Goal: Task Accomplishment & Management: Complete application form

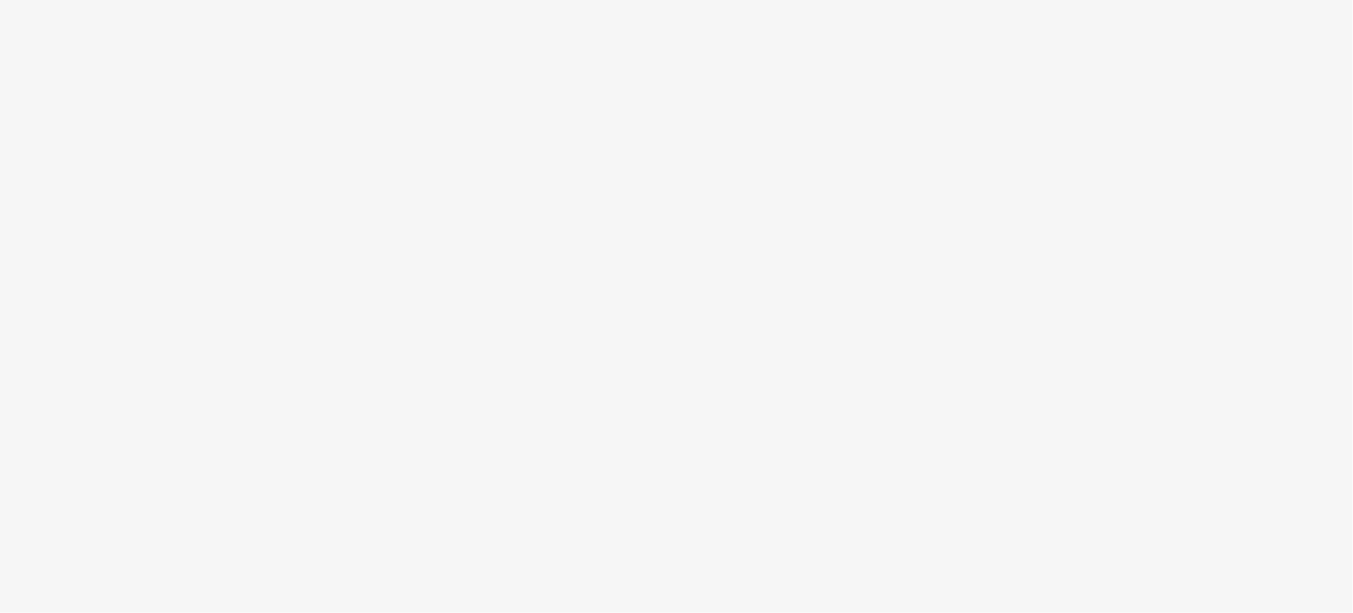
click at [408, 239] on body at bounding box center [676, 306] width 1353 height 613
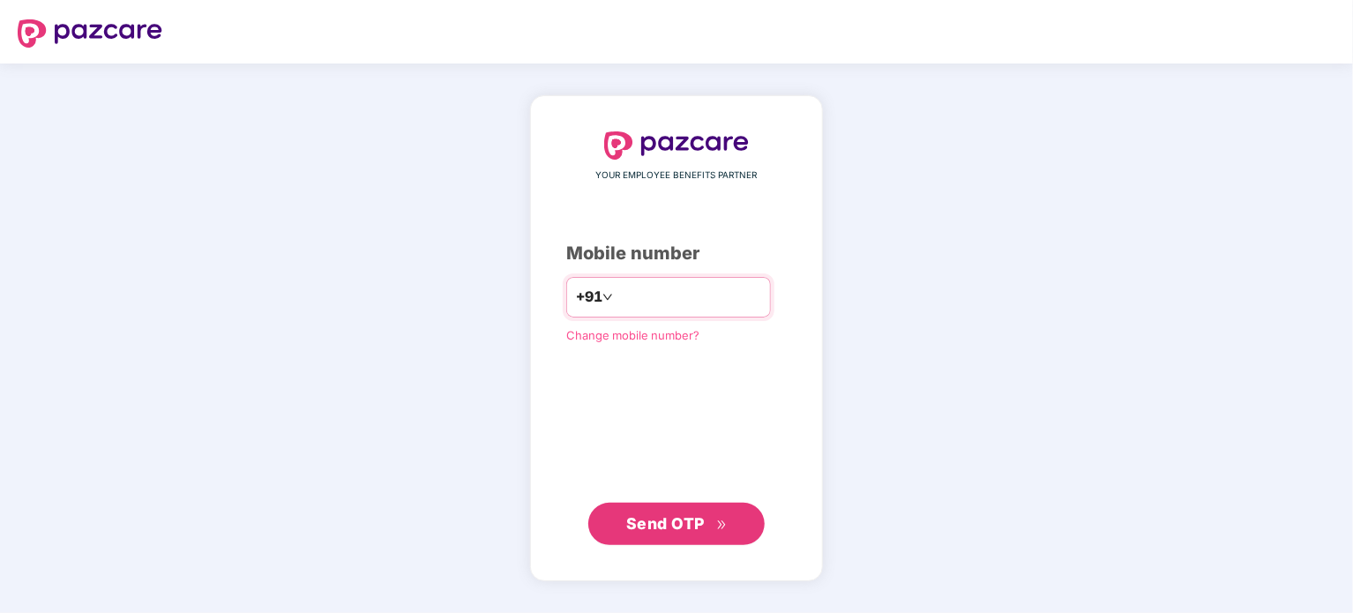
type input "**********"
click at [657, 535] on button "Send OTP" at bounding box center [676, 523] width 176 height 42
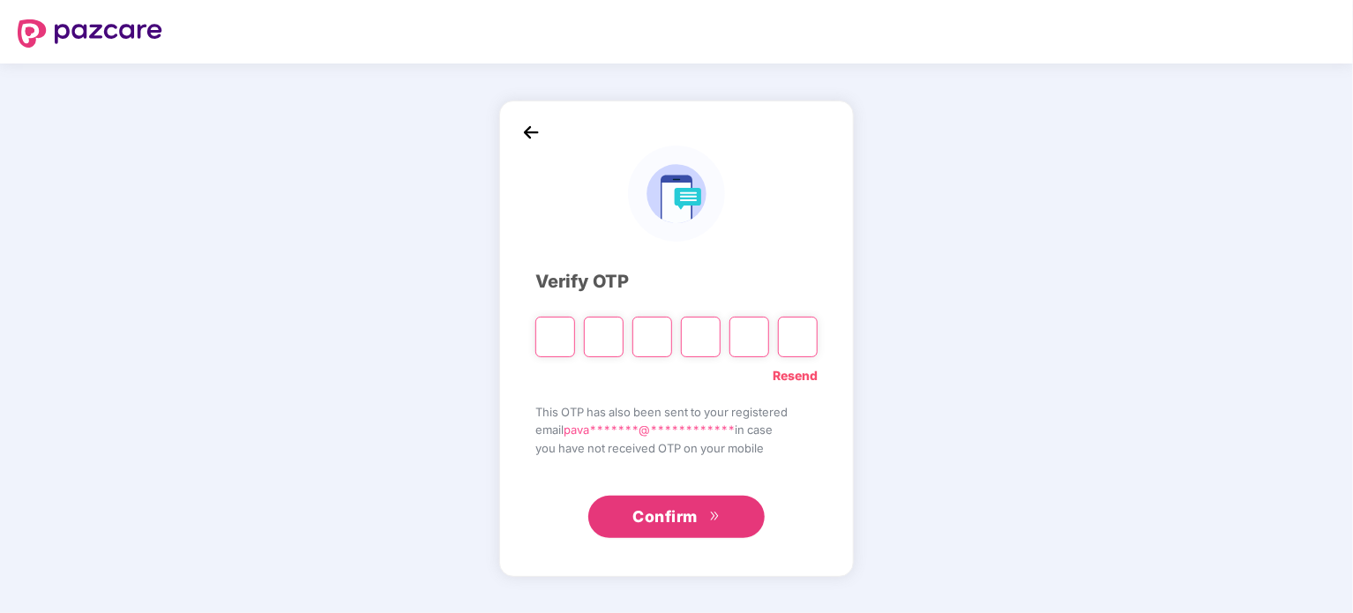
type input "*"
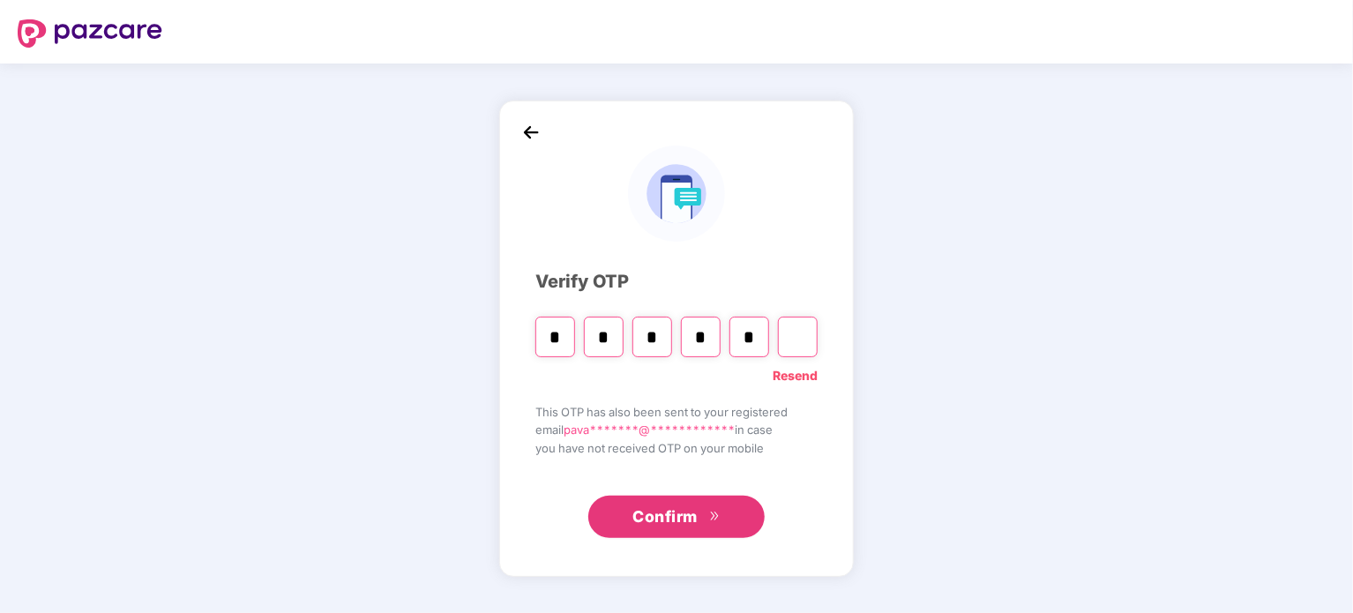
type input "*"
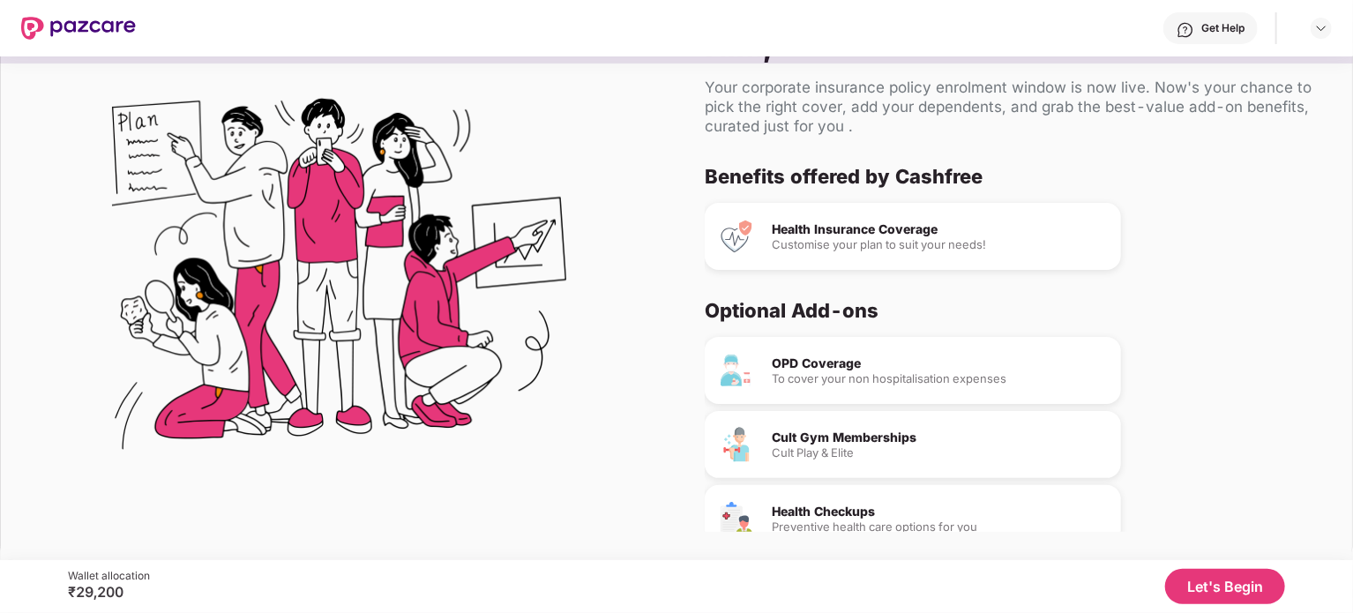
click at [868, 248] on div "Customise your plan to suit your needs!" at bounding box center [939, 244] width 335 height 11
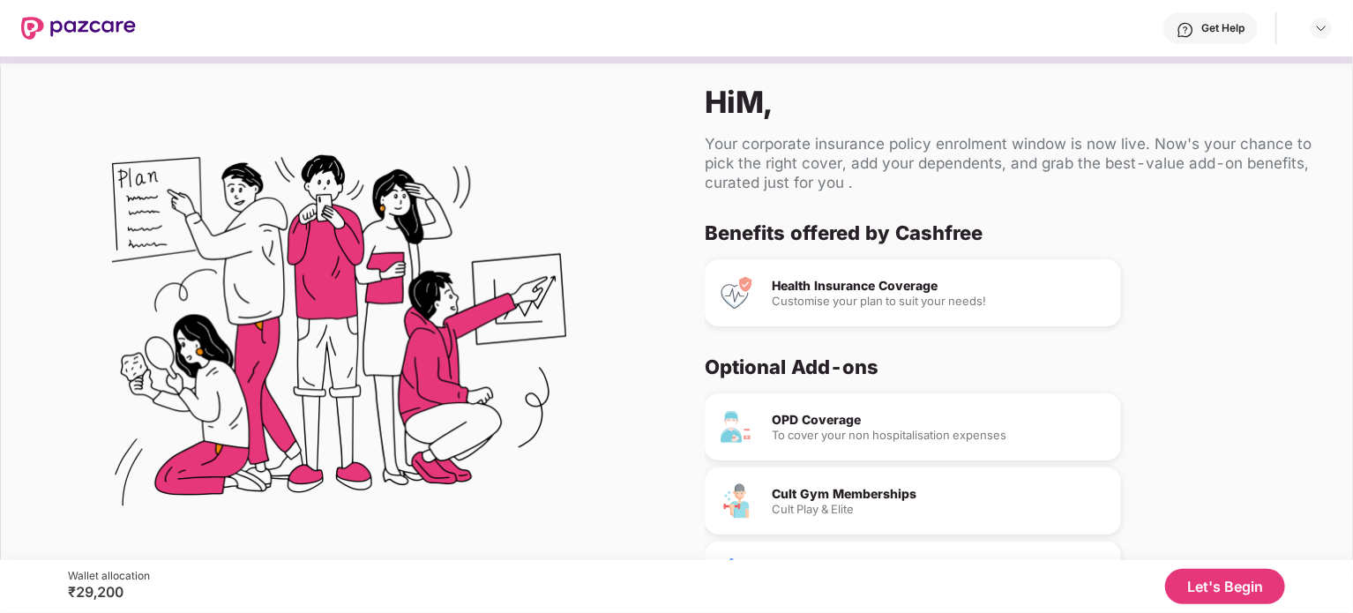
click at [1232, 578] on button "Let's Begin" at bounding box center [1225, 586] width 120 height 35
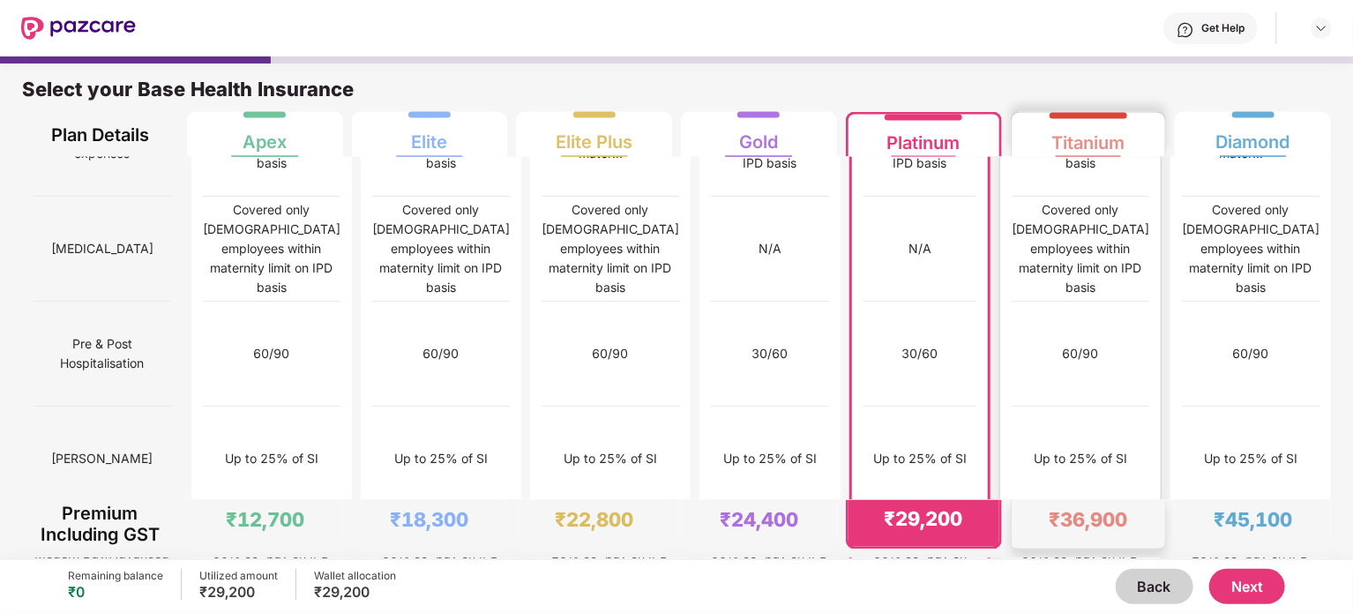
scroll to position [1537, 0]
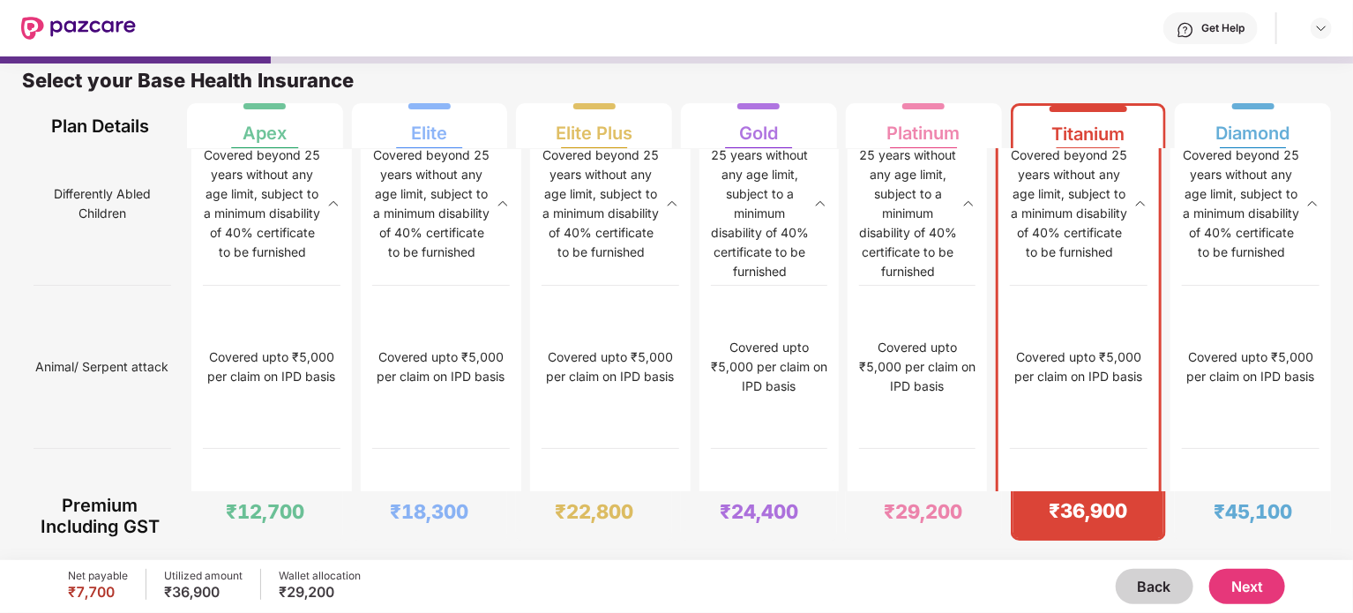
scroll to position [3246, 0]
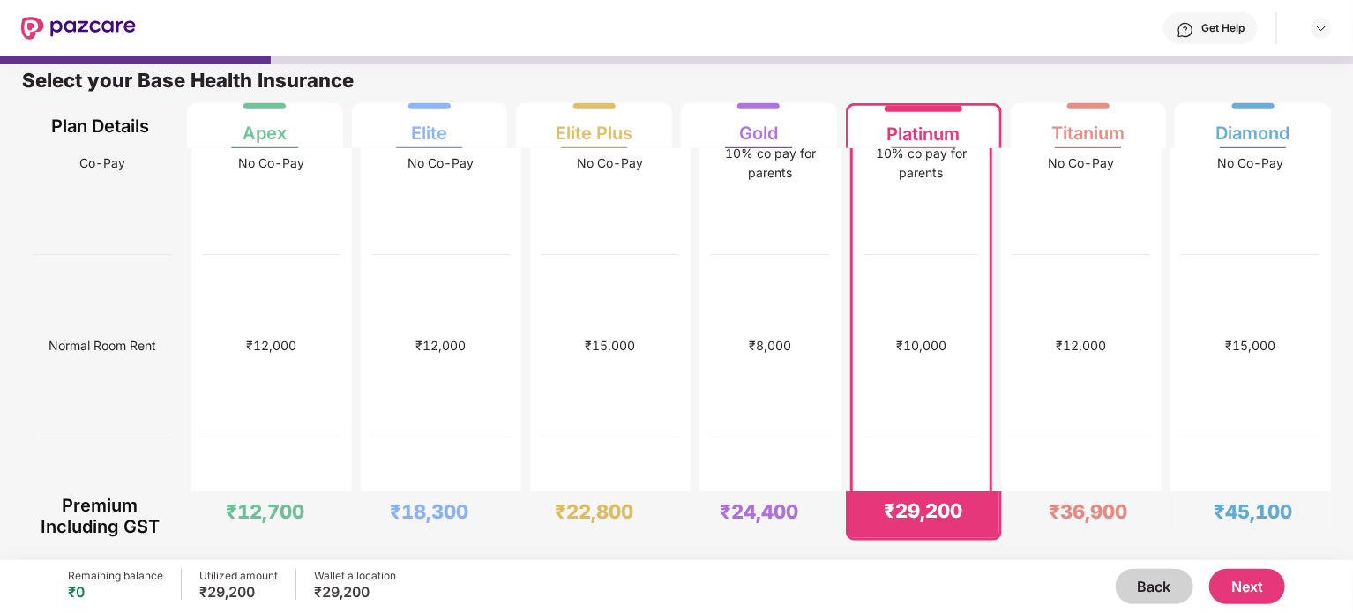
scroll to position [440, 0]
click at [1085, 438] on div "No limit" at bounding box center [1081, 529] width 138 height 183
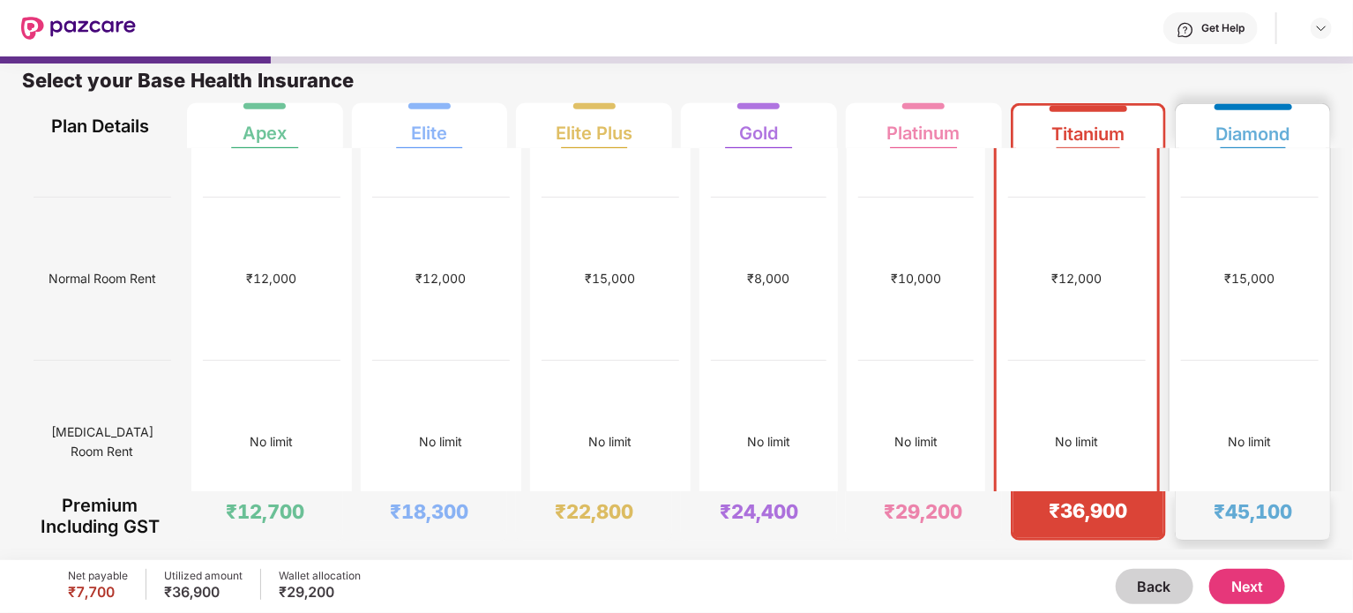
click at [1213, 368] on div "No limit" at bounding box center [1250, 442] width 138 height 163
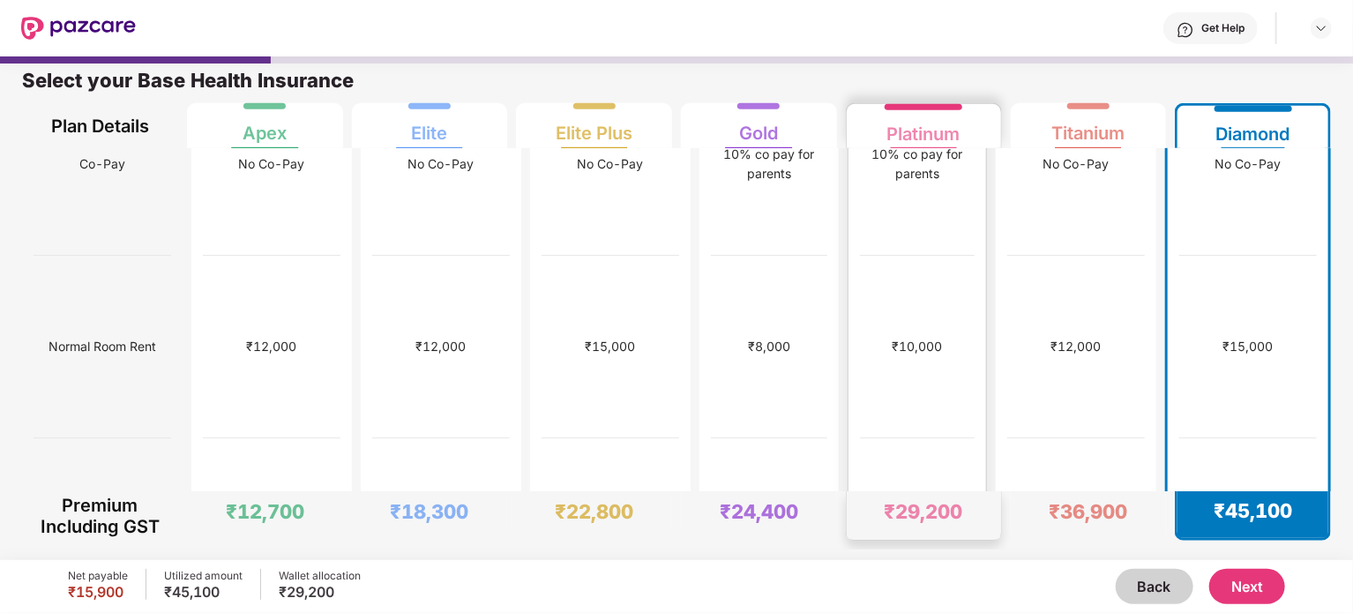
click at [948, 438] on div "No limit" at bounding box center [917, 529] width 115 height 183
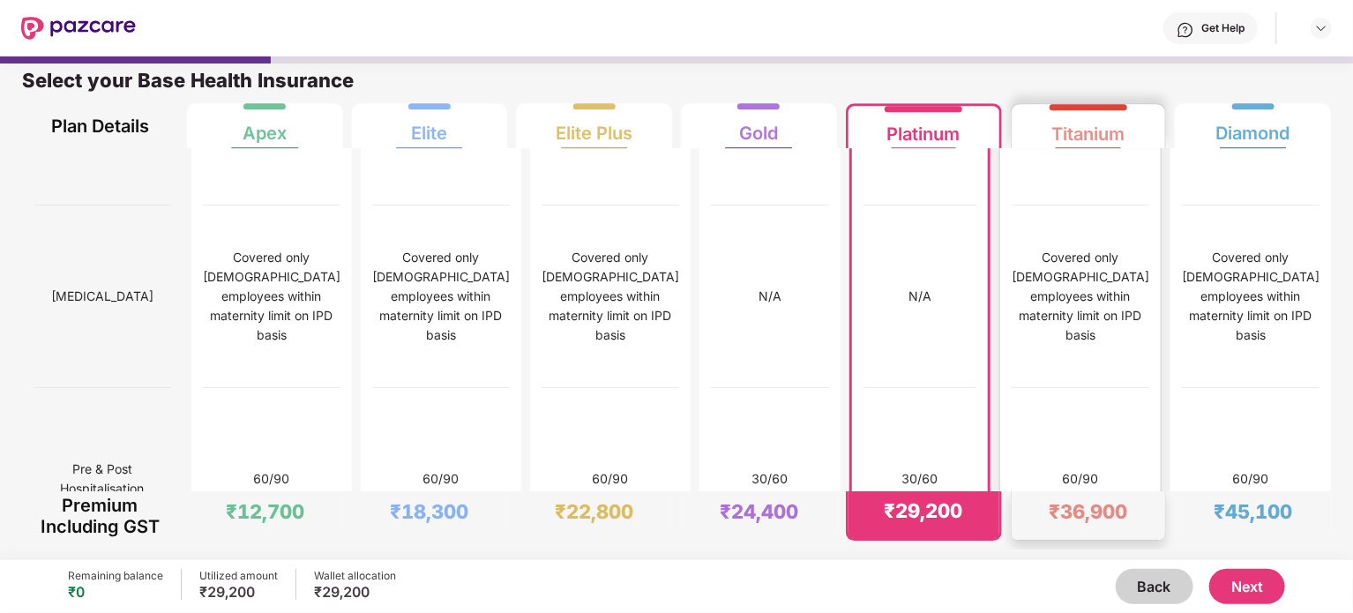
scroll to position [2664, 0]
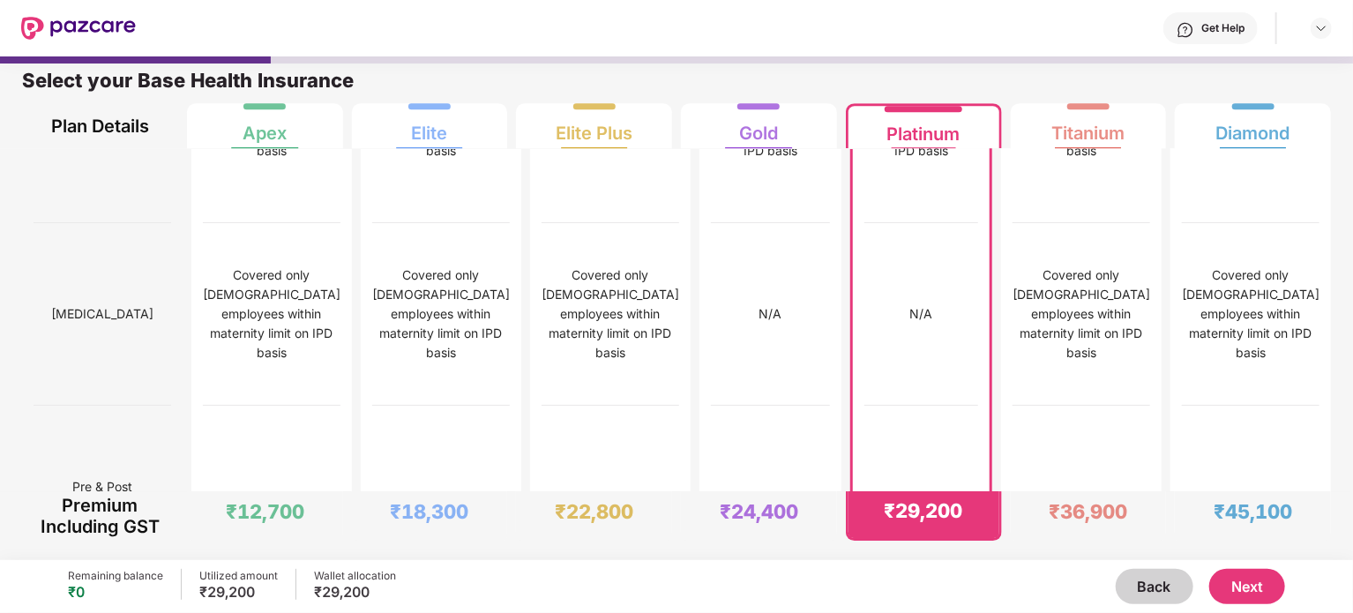
click at [1151, 588] on button "Back" at bounding box center [1155, 586] width 78 height 35
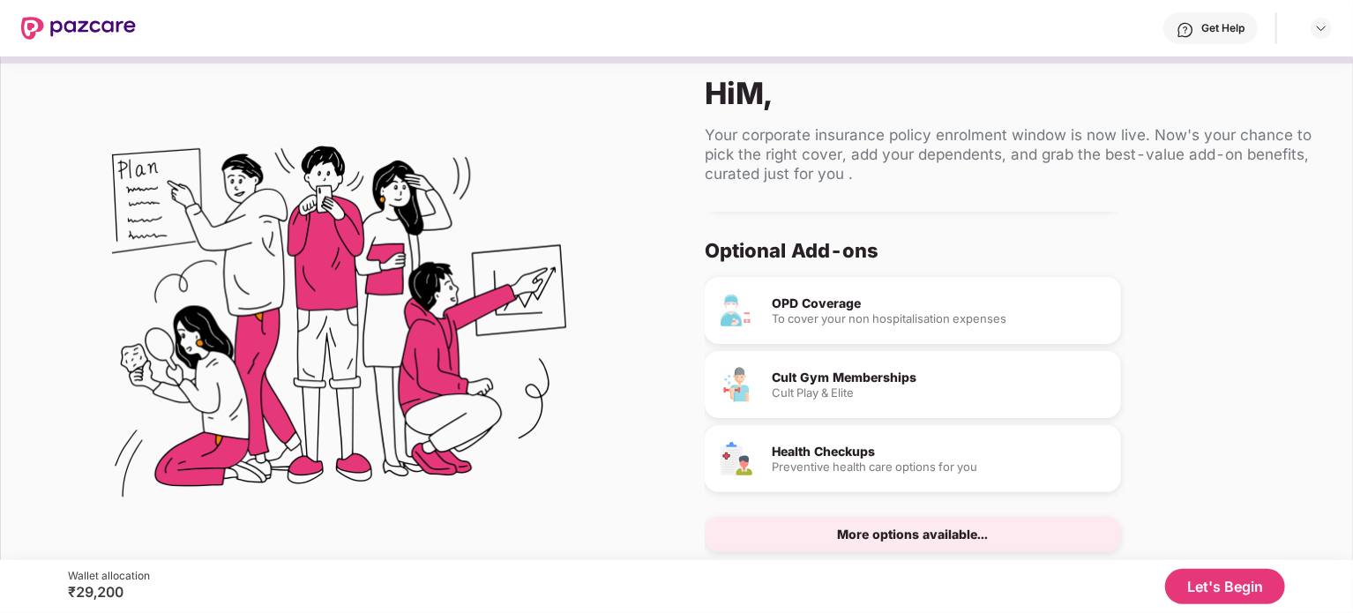
scroll to position [56, 0]
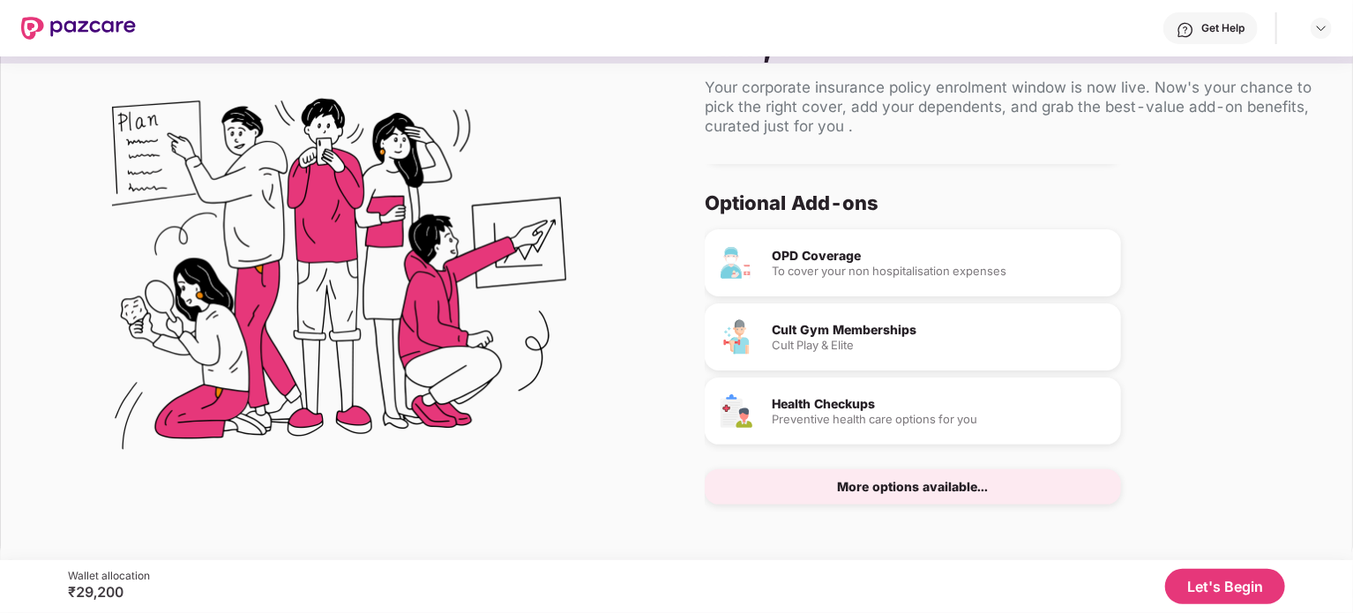
click at [935, 490] on div "More options available..." at bounding box center [913, 487] width 151 height 12
click at [1207, 576] on button "Let's Begin" at bounding box center [1225, 586] width 120 height 35
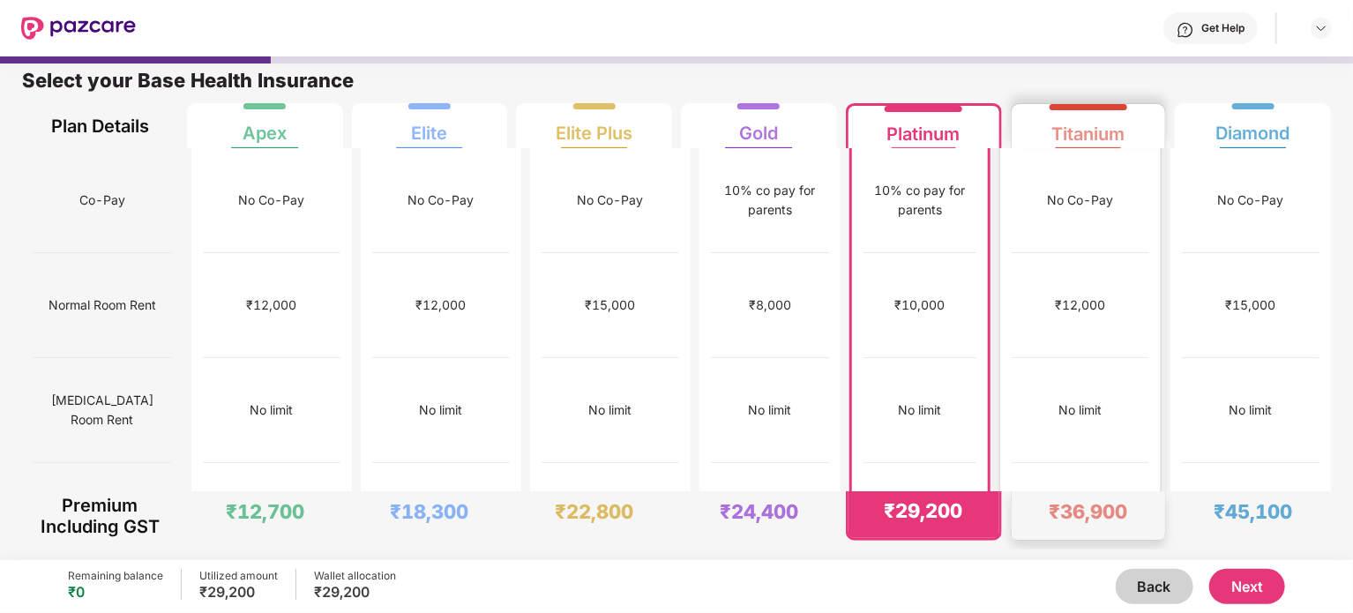
scroll to position [215, 0]
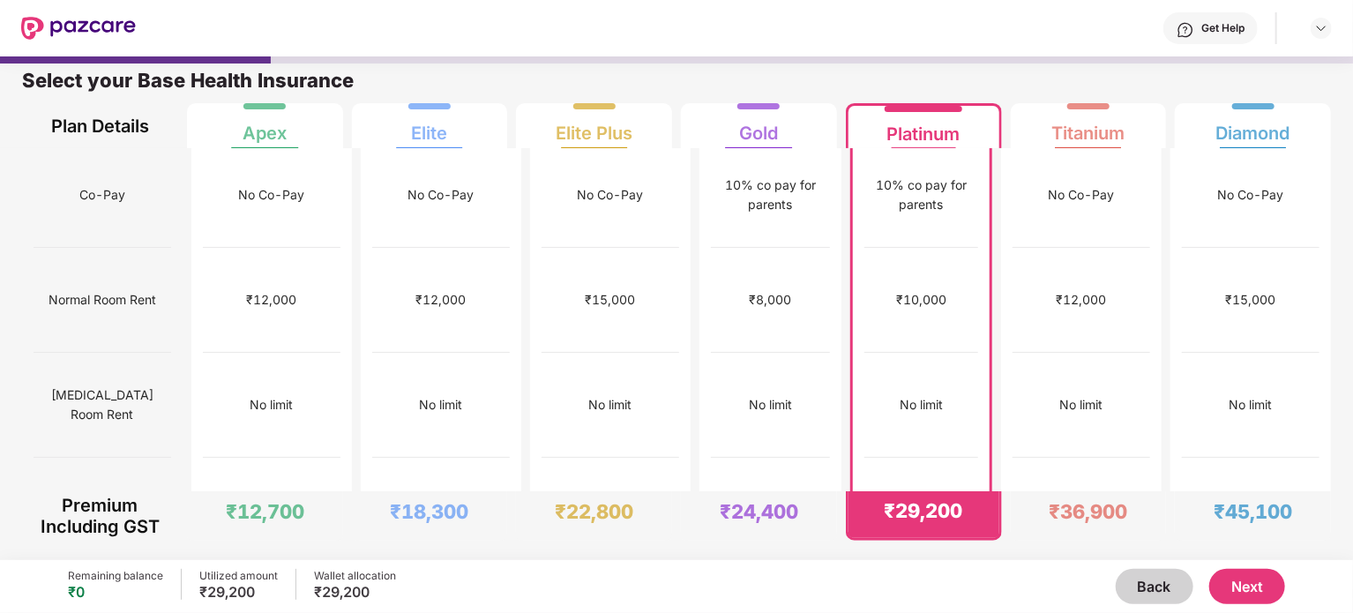
click at [1268, 595] on button "Next" at bounding box center [1247, 586] width 76 height 35
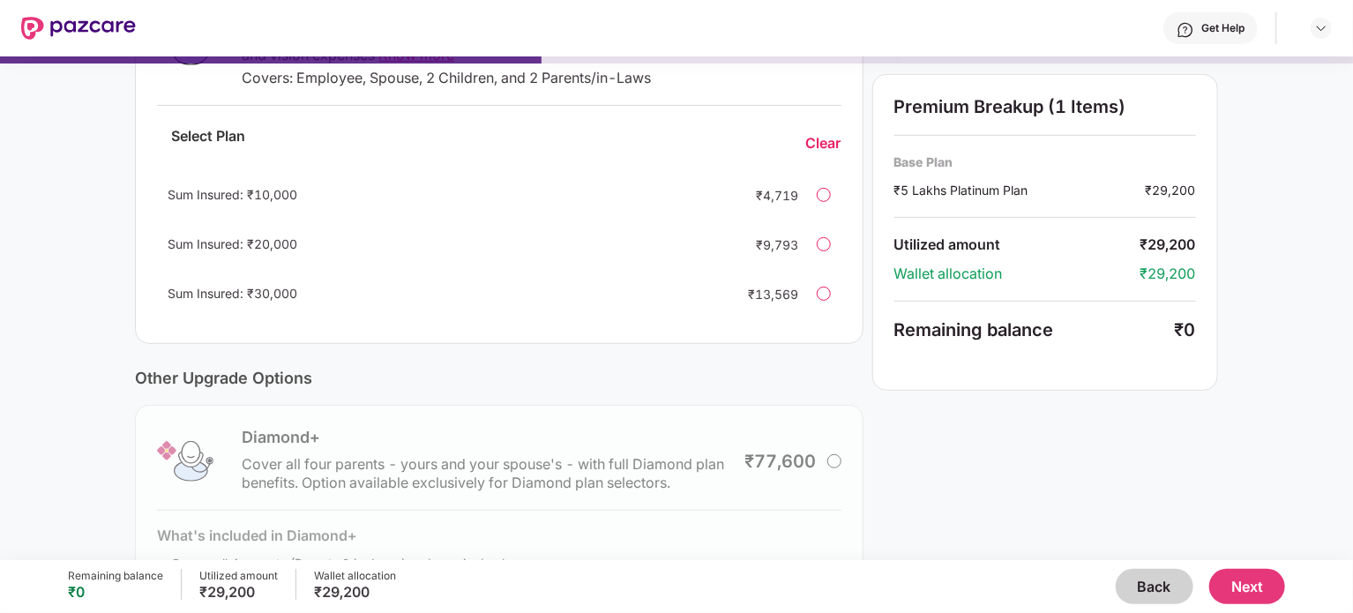
scroll to position [300, 0]
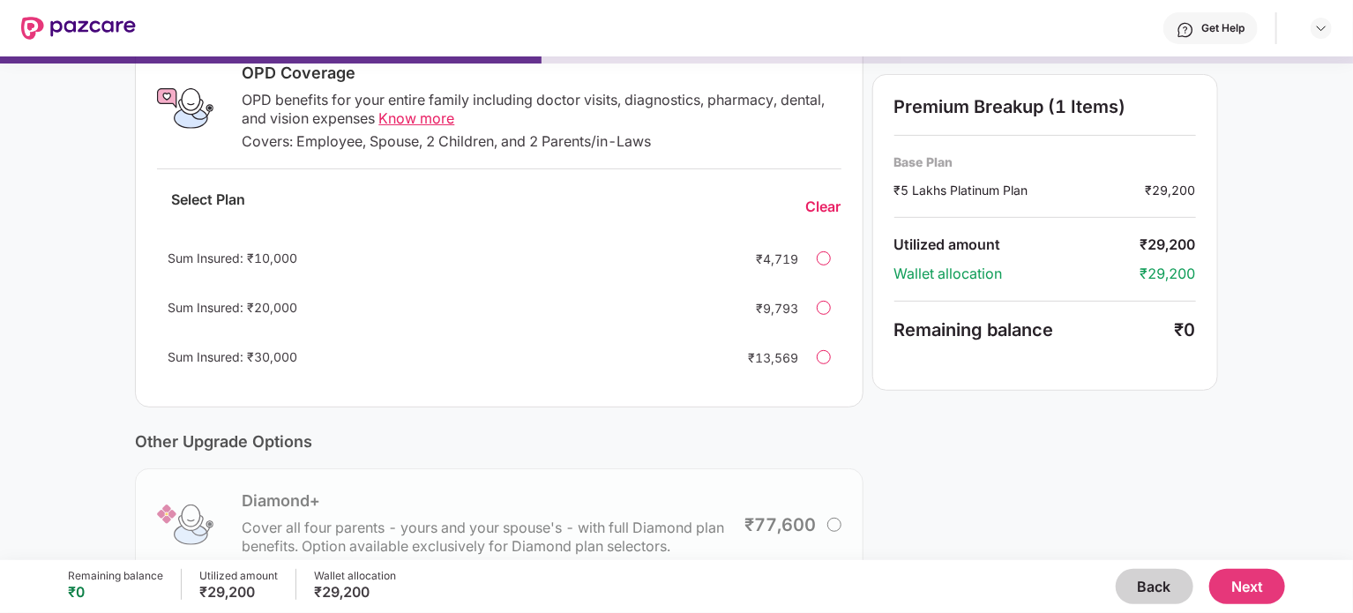
click at [828, 314] on div "Sum Insured: ₹20,000 ₹9,793" at bounding box center [499, 308] width 684 height 42
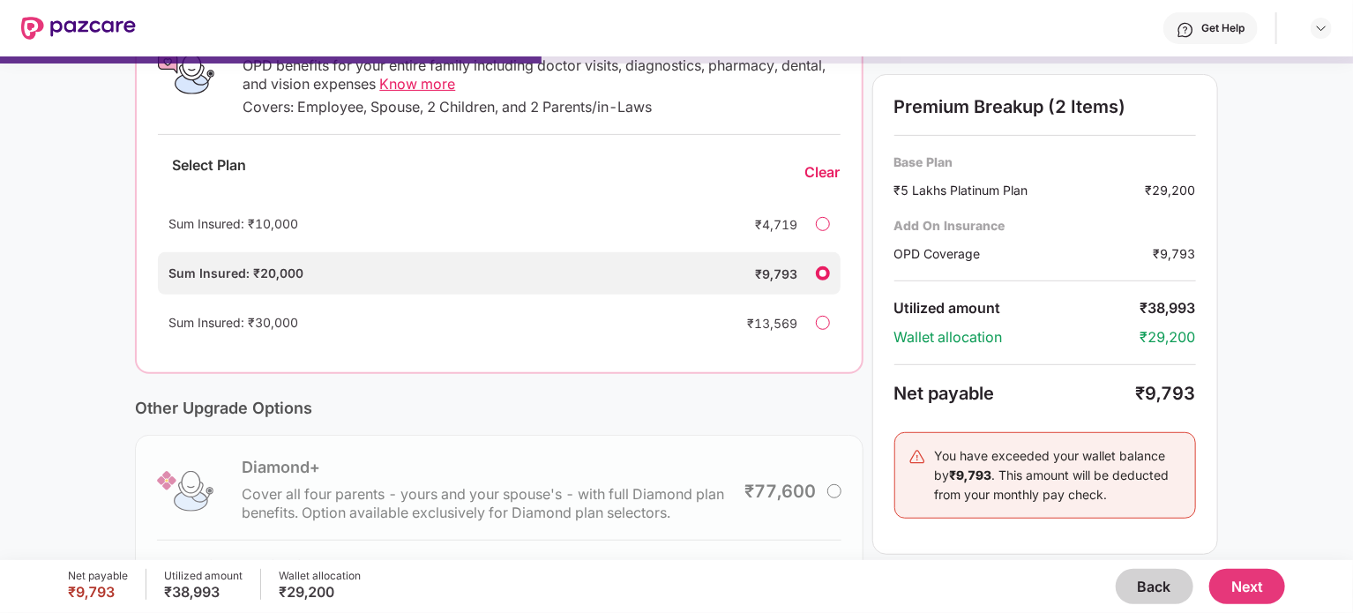
scroll to position [374, 0]
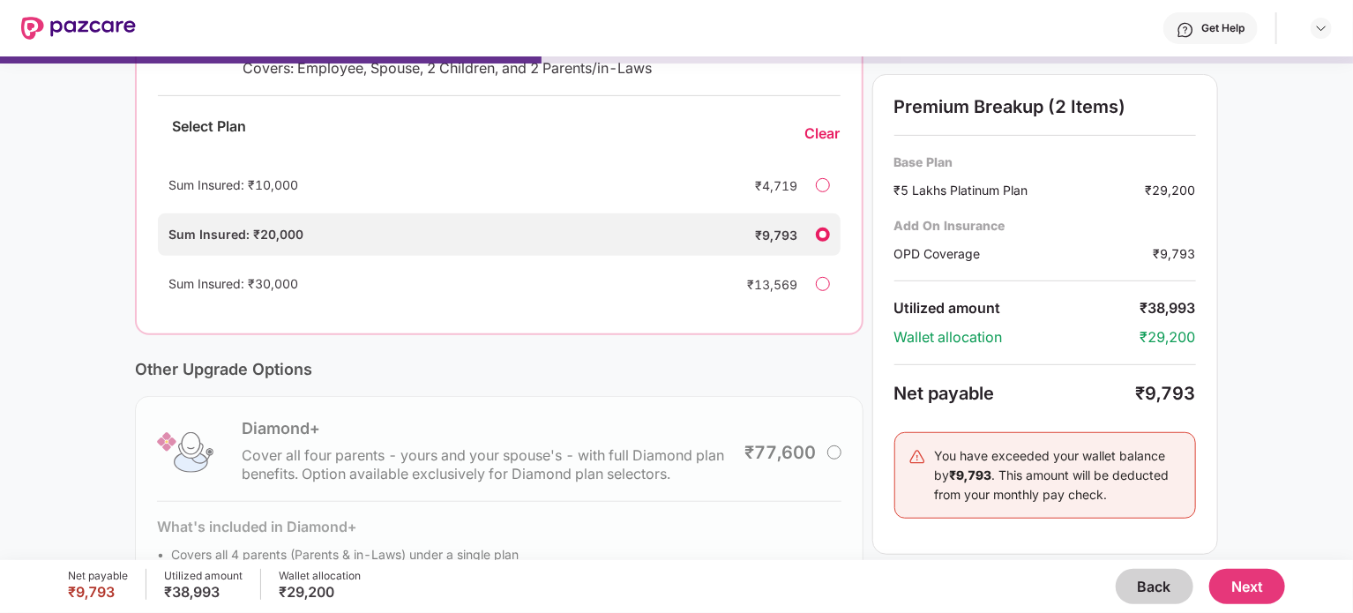
click at [819, 232] on div at bounding box center [823, 235] width 14 height 14
click at [805, 135] on div "Clear" at bounding box center [822, 133] width 35 height 19
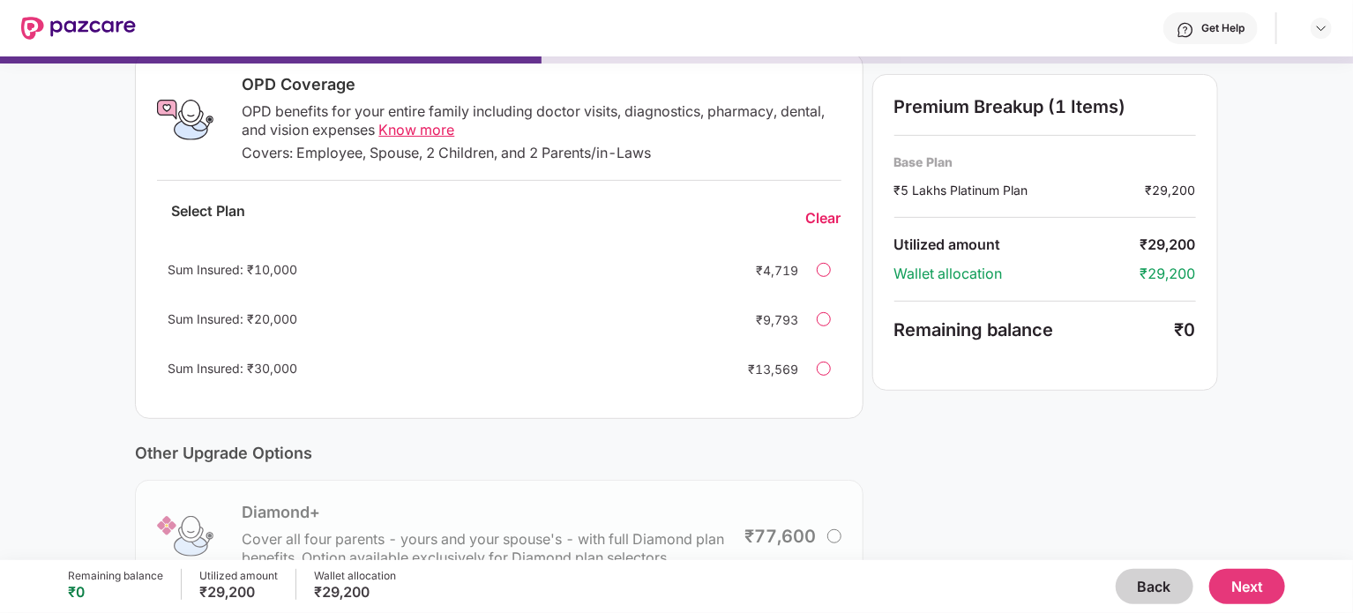
scroll to position [467, 0]
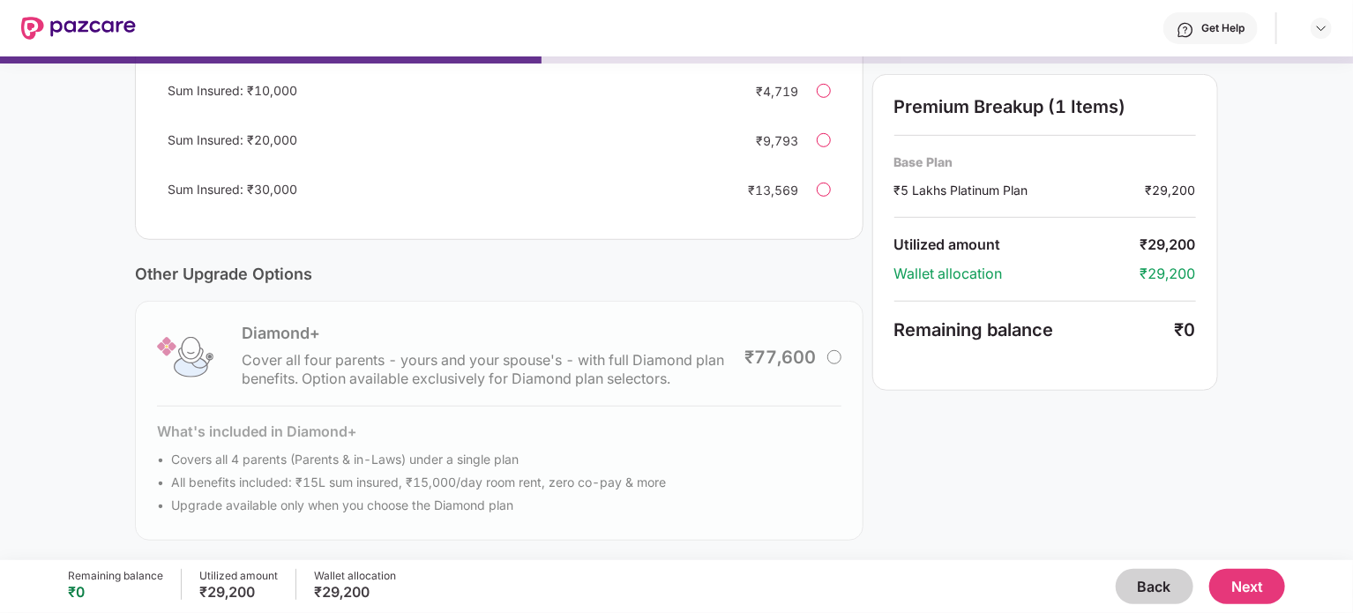
click at [834, 355] on div "Diamond+ Cover all four parents - yours and your spouse's - with full Diamond p…" at bounding box center [499, 421] width 728 height 240
click at [1162, 595] on button "Back" at bounding box center [1155, 586] width 78 height 35
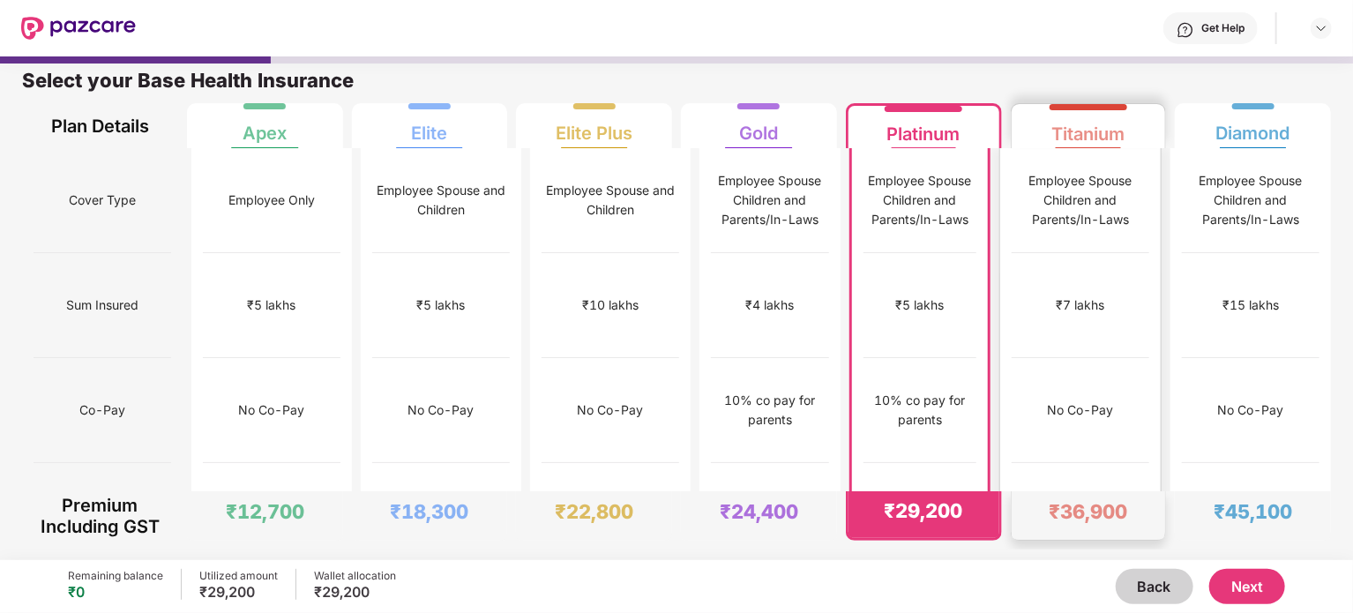
click at [1089, 306] on div "₹7 lakhs" at bounding box center [1081, 305] width 138 height 105
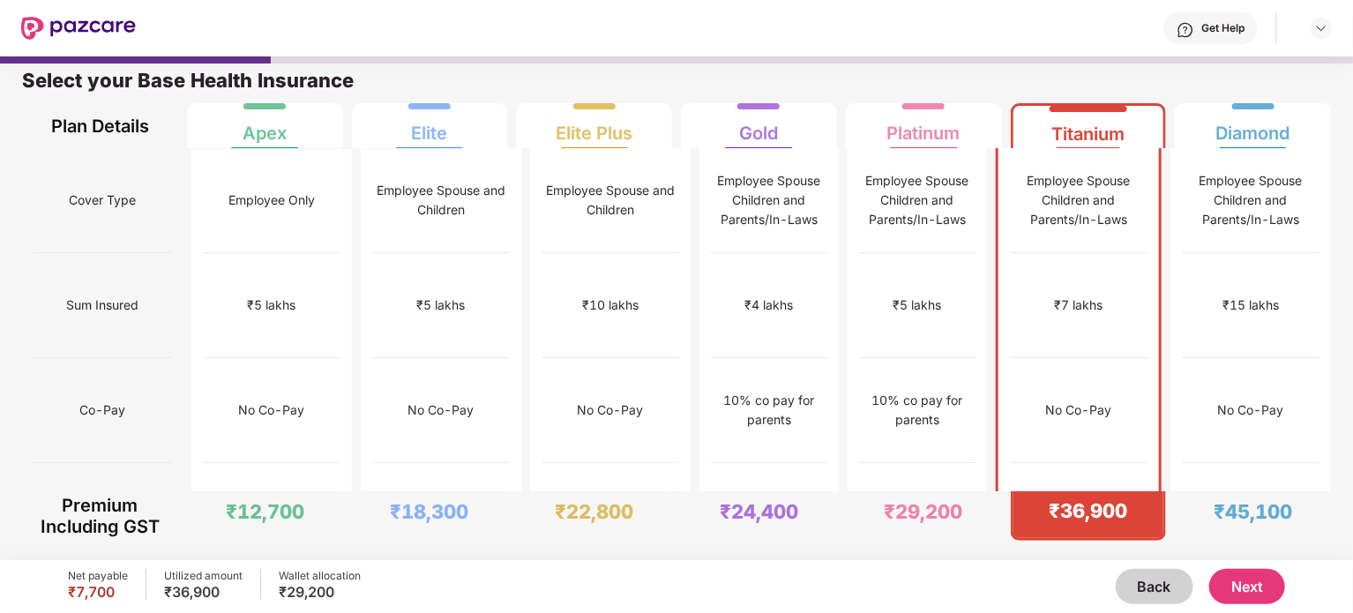
click at [1235, 585] on button "Next" at bounding box center [1247, 586] width 76 height 35
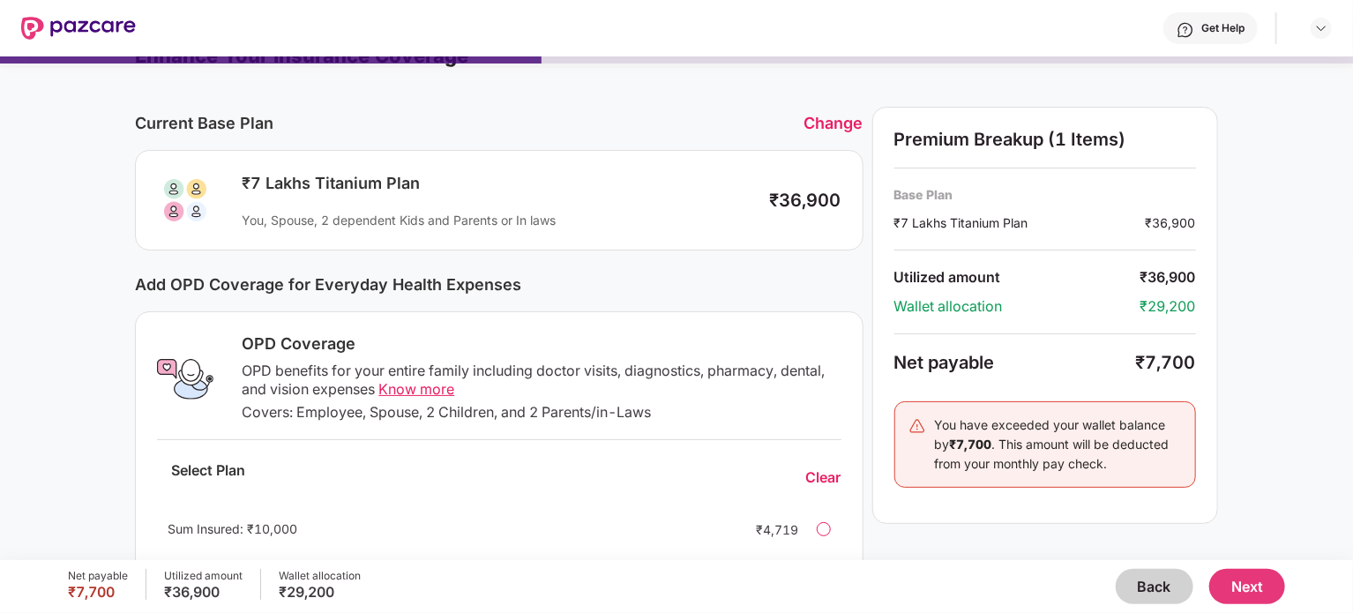
scroll to position [0, 0]
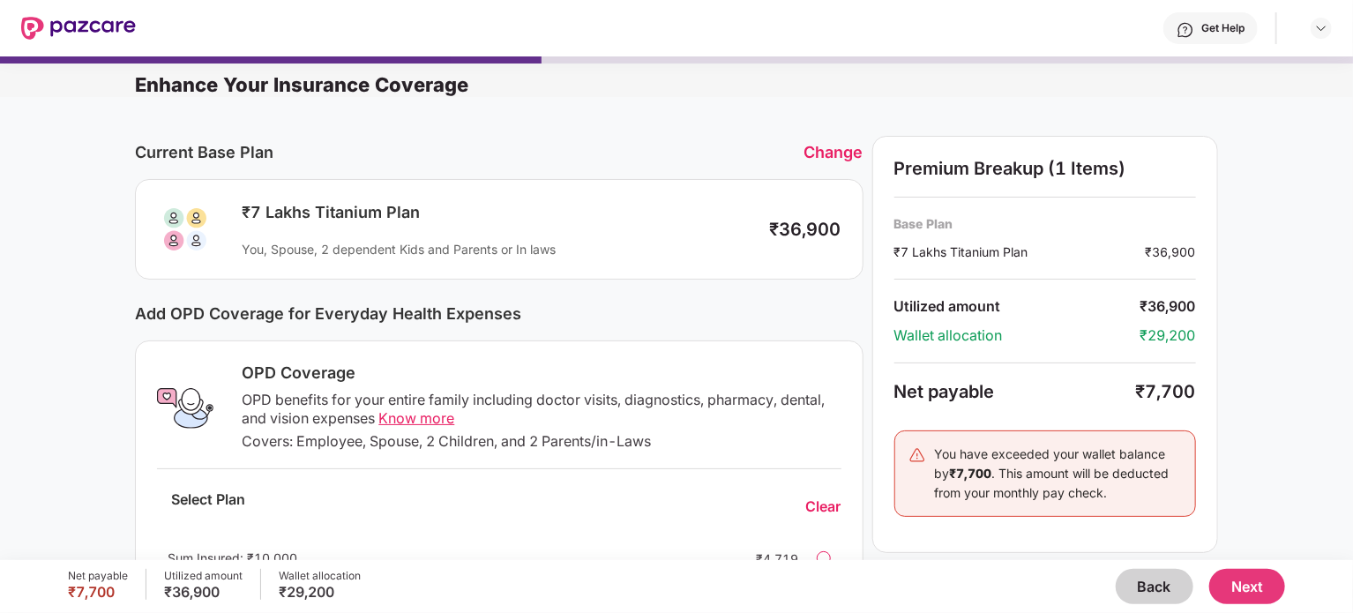
click at [1135, 586] on button "Back" at bounding box center [1155, 586] width 78 height 35
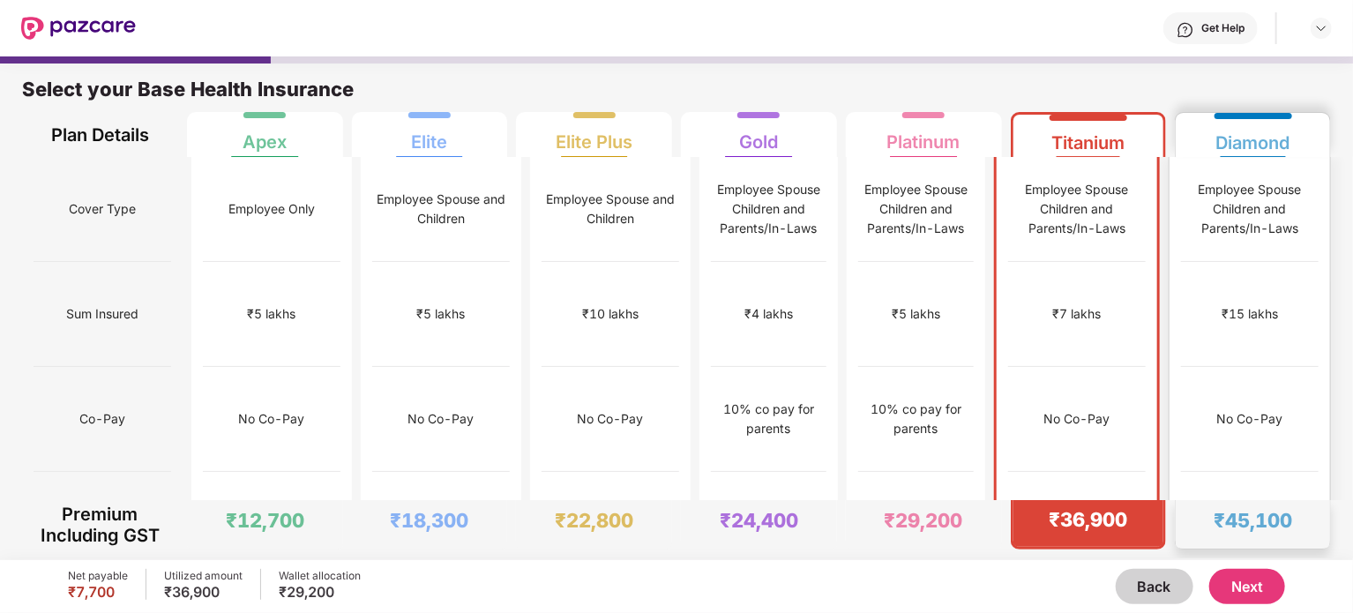
click at [1221, 472] on div "₹15,000" at bounding box center [1250, 524] width 138 height 105
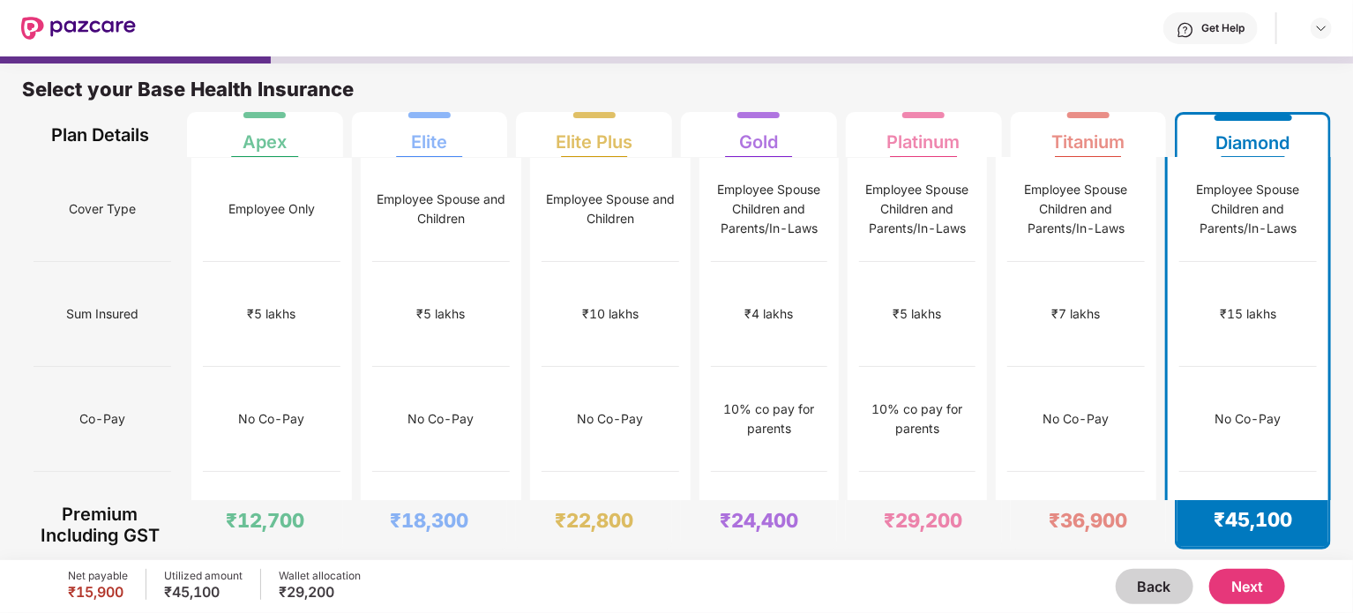
click at [1256, 606] on div "Net payable ₹15,900 Utilized amount ₹45,100 Wallet allocation ₹29,200 Back Next" at bounding box center [677, 586] width 1218 height 53
click at [1259, 597] on button "Next" at bounding box center [1247, 586] width 76 height 35
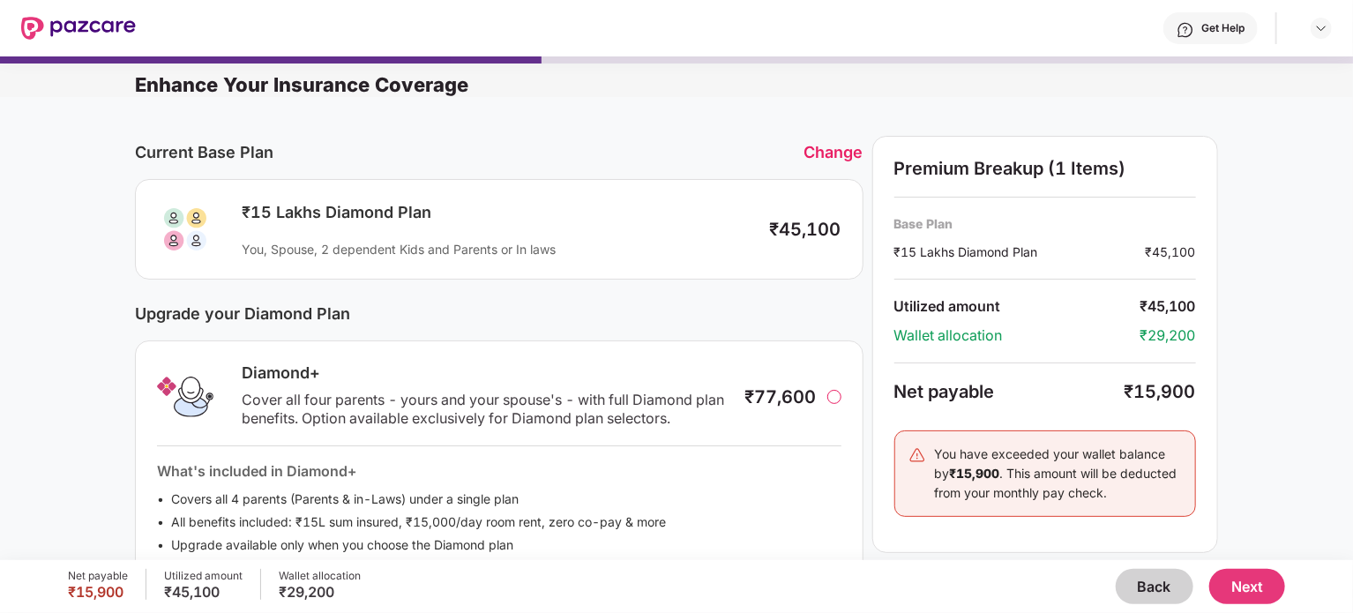
click at [833, 399] on div at bounding box center [834, 397] width 14 height 14
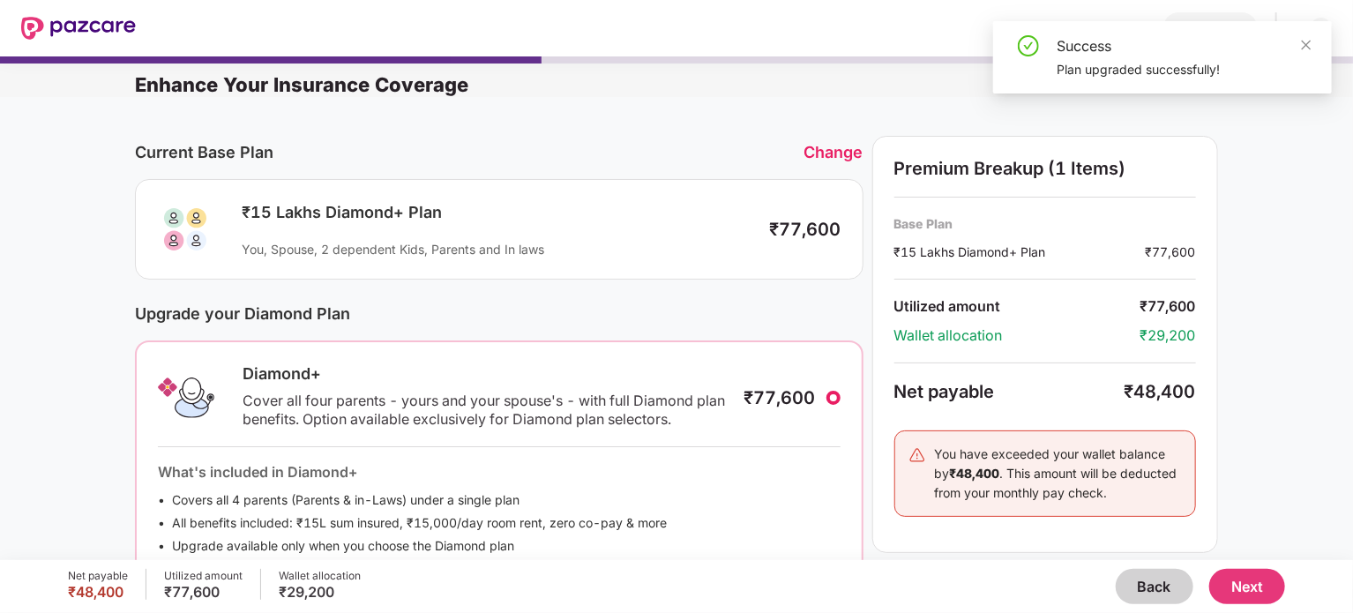
scroll to position [155, 0]
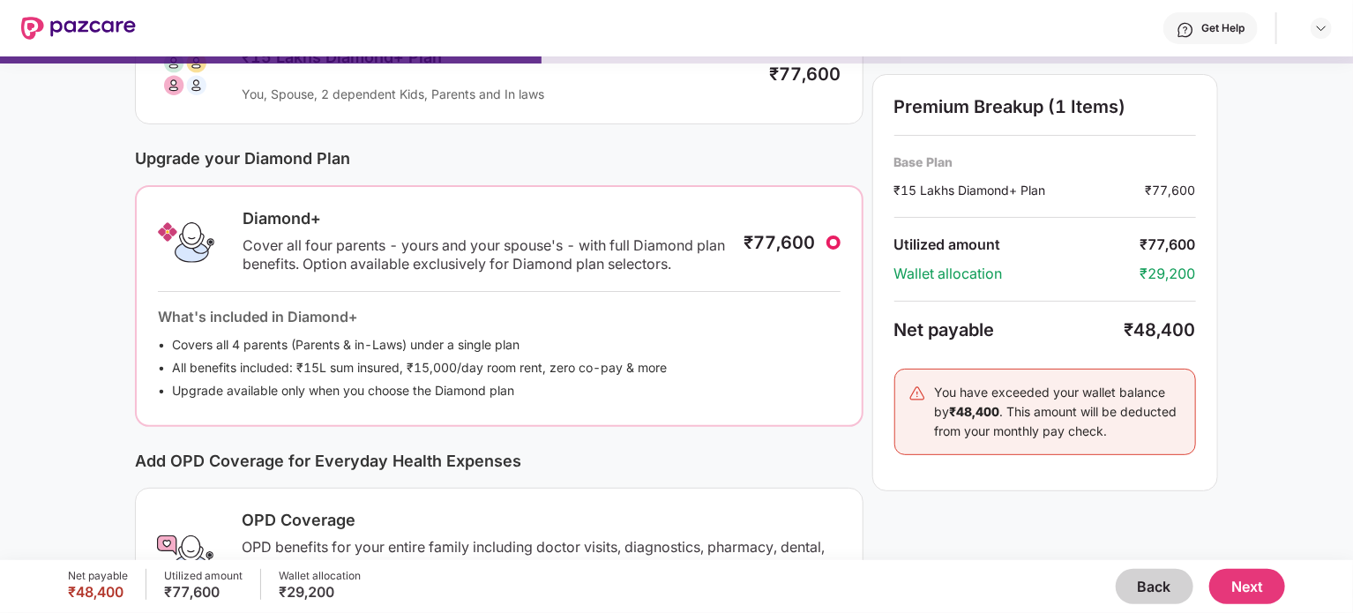
click at [1143, 584] on button "Back" at bounding box center [1155, 586] width 78 height 35
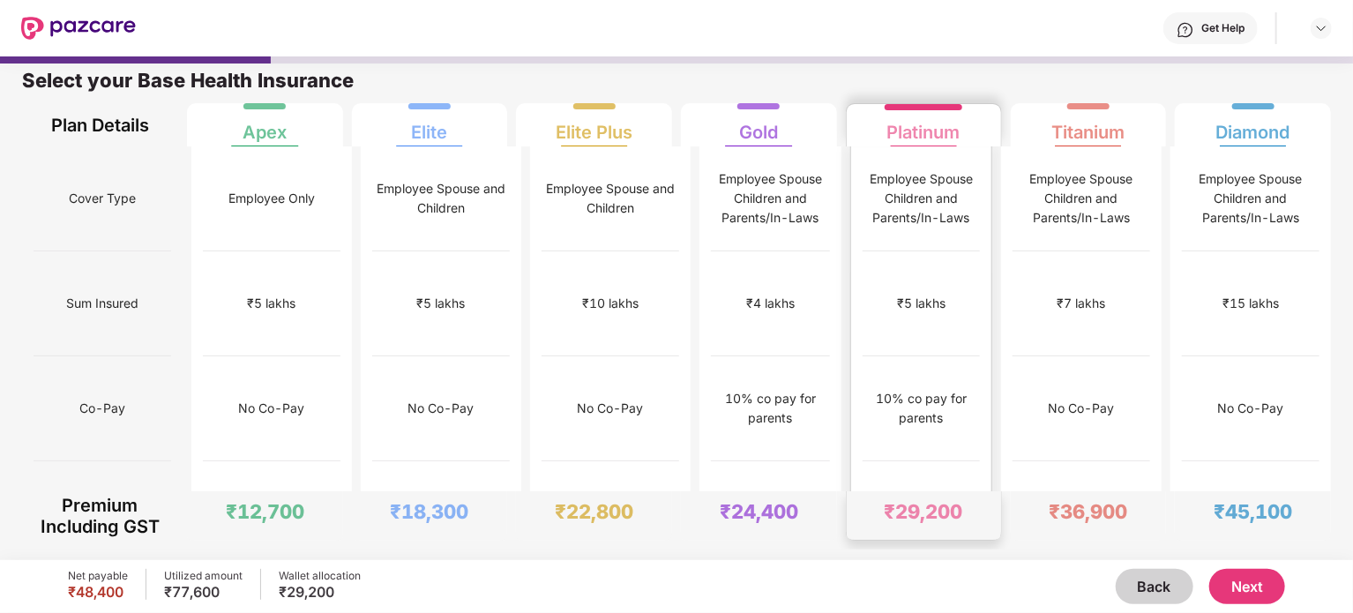
click at [939, 389] on div "10% co pay for parents" at bounding box center [921, 408] width 117 height 39
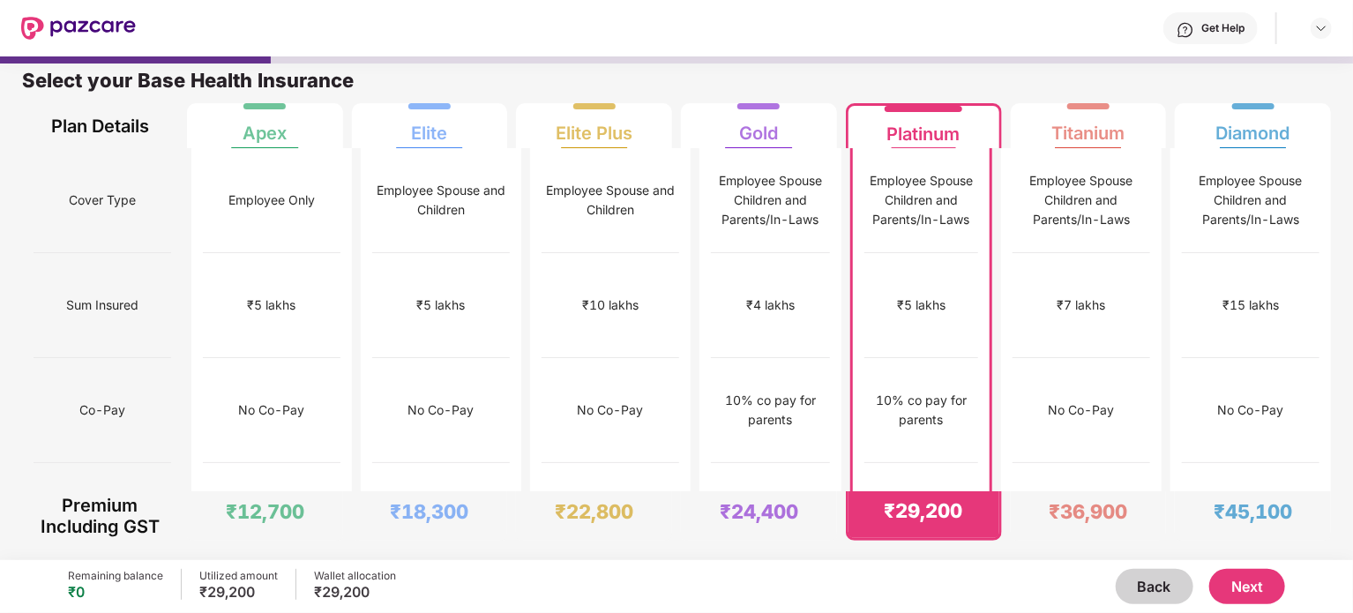
click at [1254, 586] on button "Next" at bounding box center [1247, 586] width 76 height 35
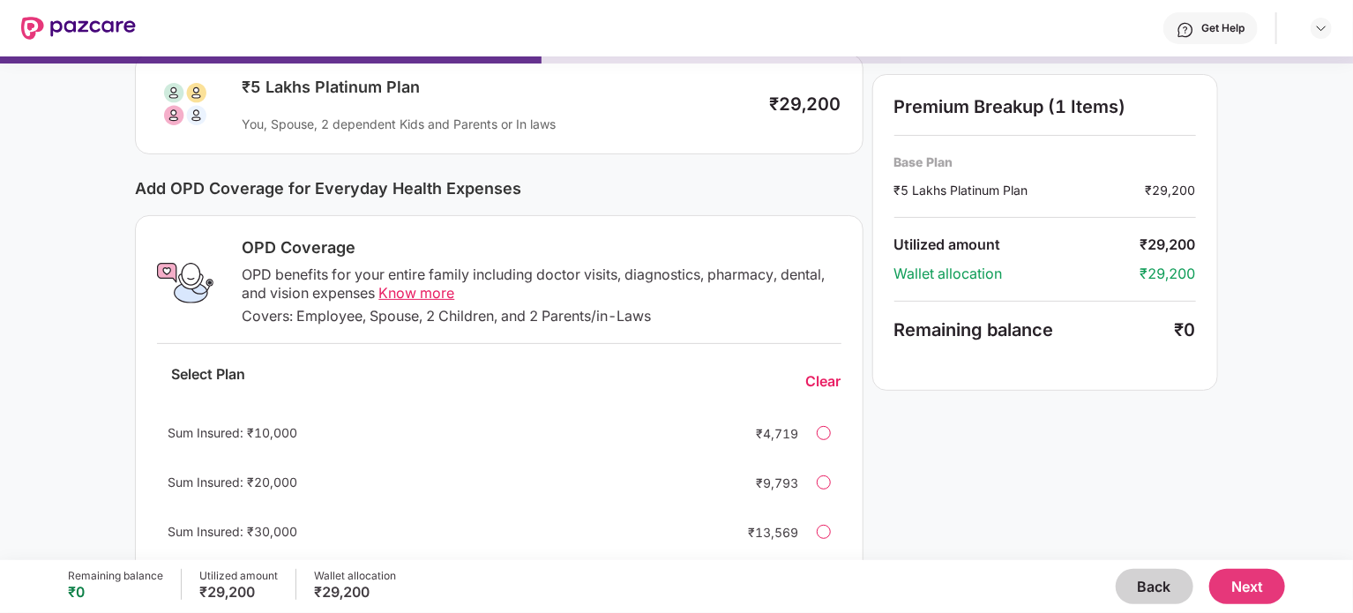
scroll to position [243, 0]
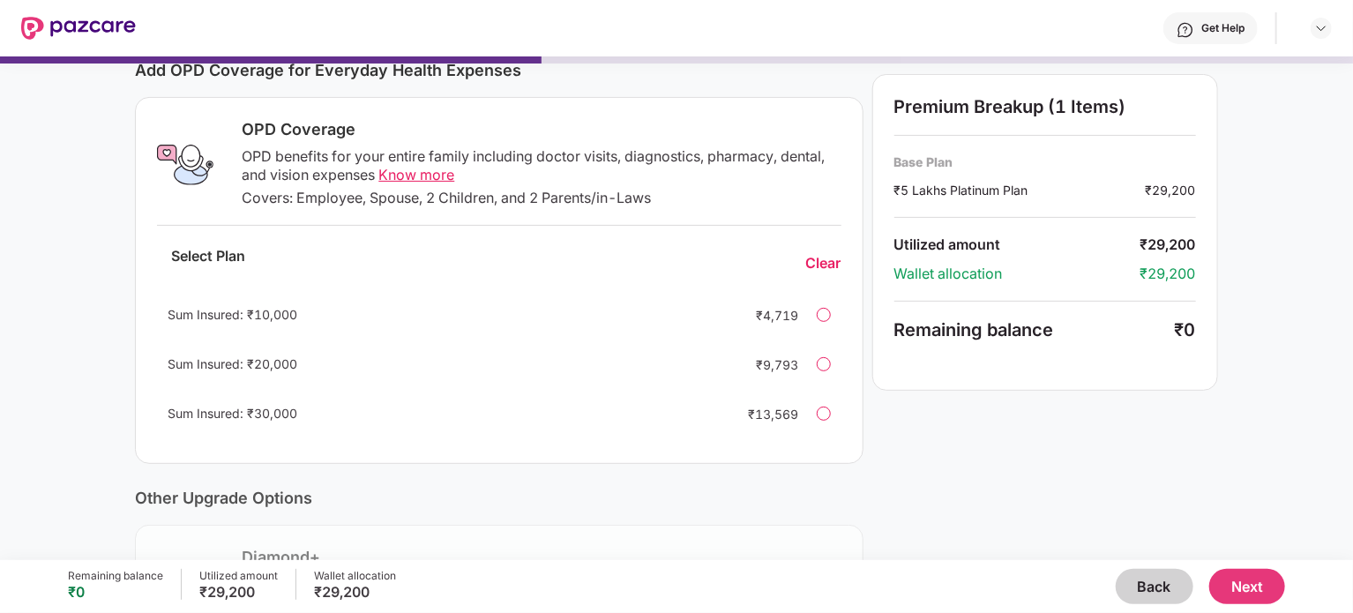
click at [812, 313] on div "Sum Insured: ₹10,000 ₹4,719" at bounding box center [499, 315] width 684 height 42
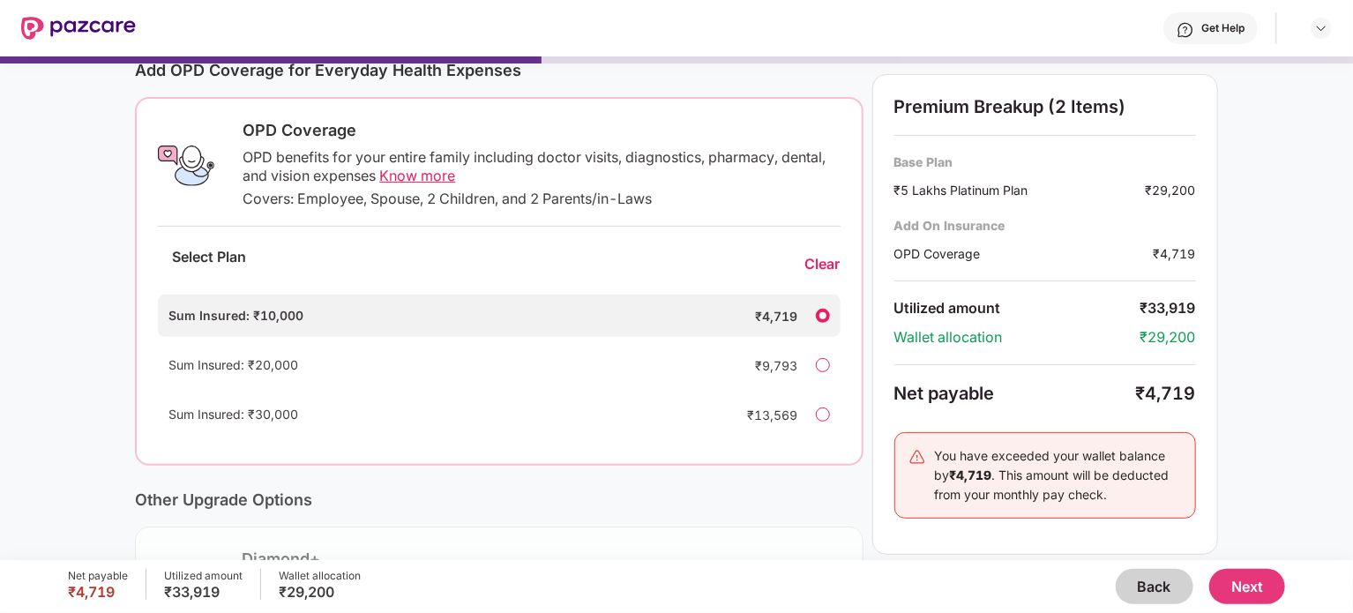
scroll to position [367, 0]
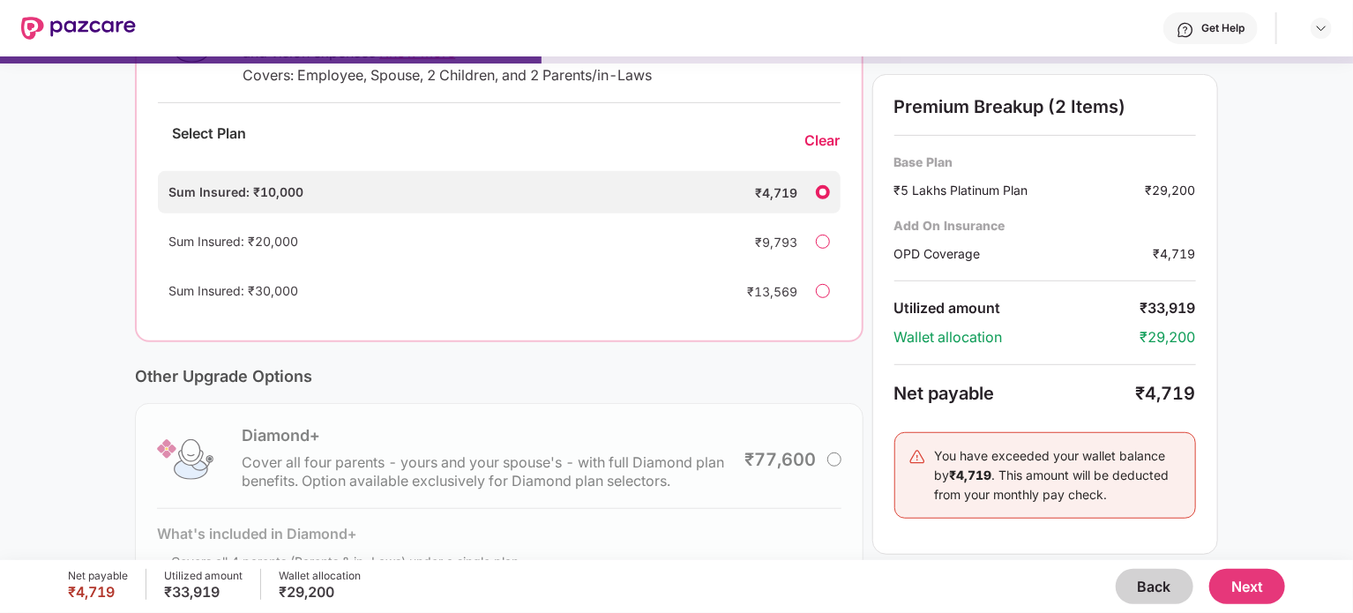
click at [818, 194] on div at bounding box center [823, 192] width 14 height 14
click at [819, 190] on div at bounding box center [823, 192] width 14 height 14
click at [837, 131] on div "Clear" at bounding box center [822, 140] width 35 height 19
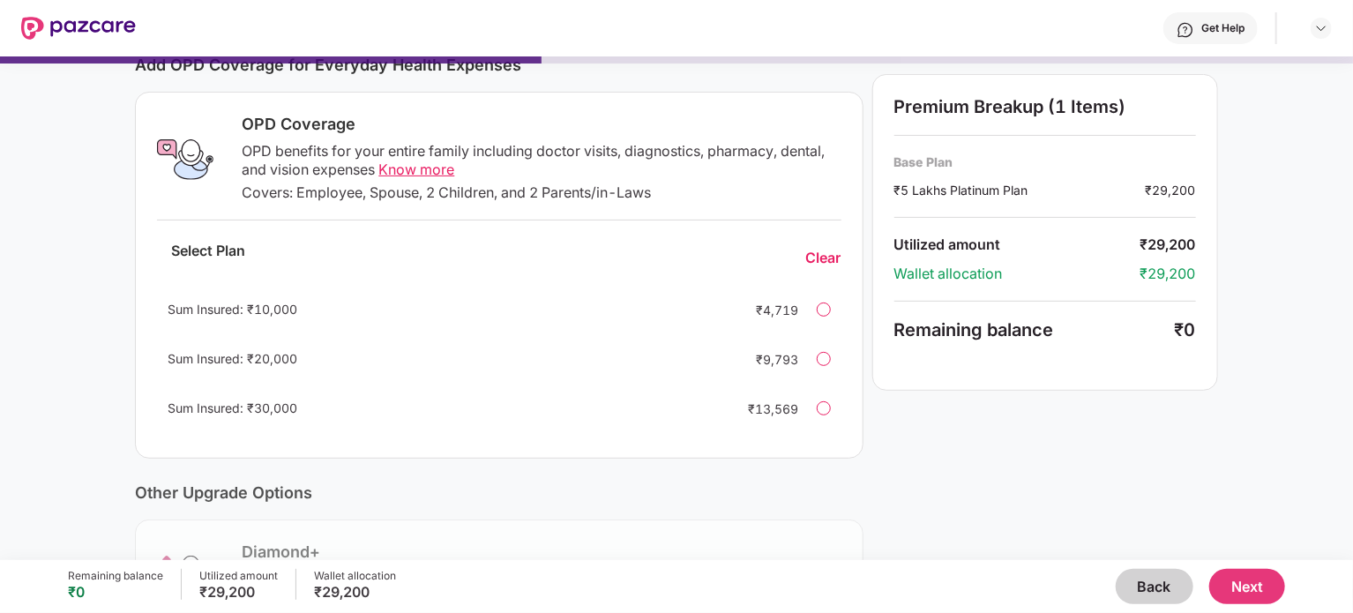
scroll to position [203, 0]
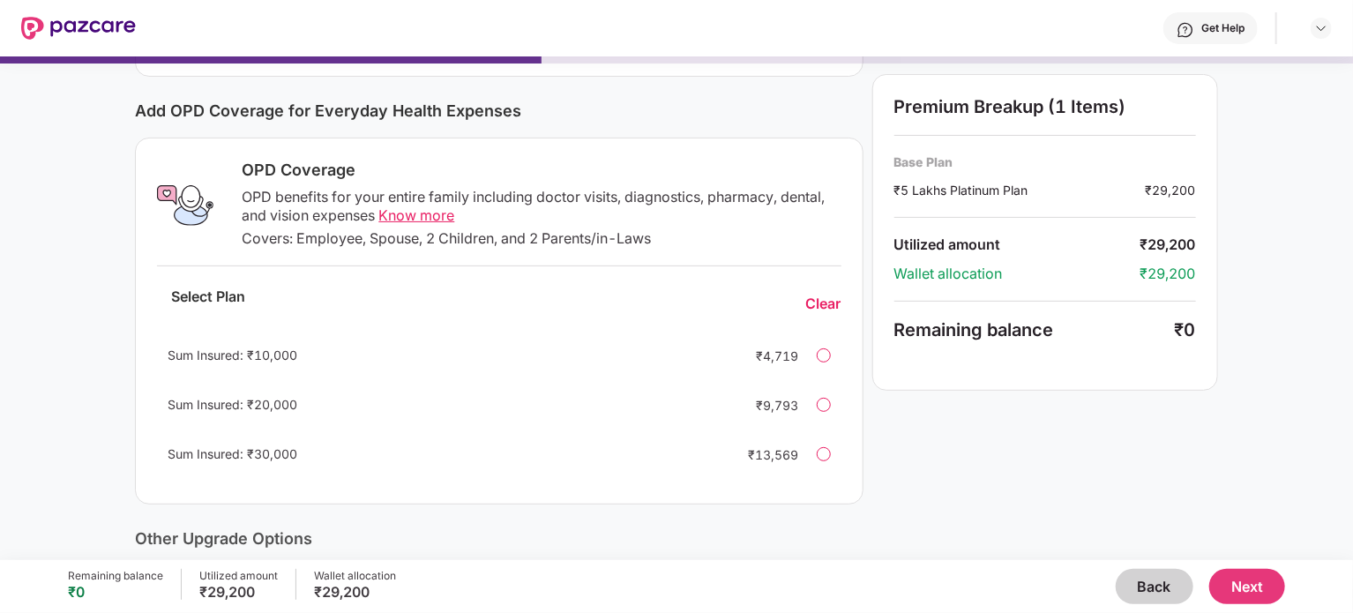
click at [404, 214] on span "Know more" at bounding box center [416, 215] width 76 height 18
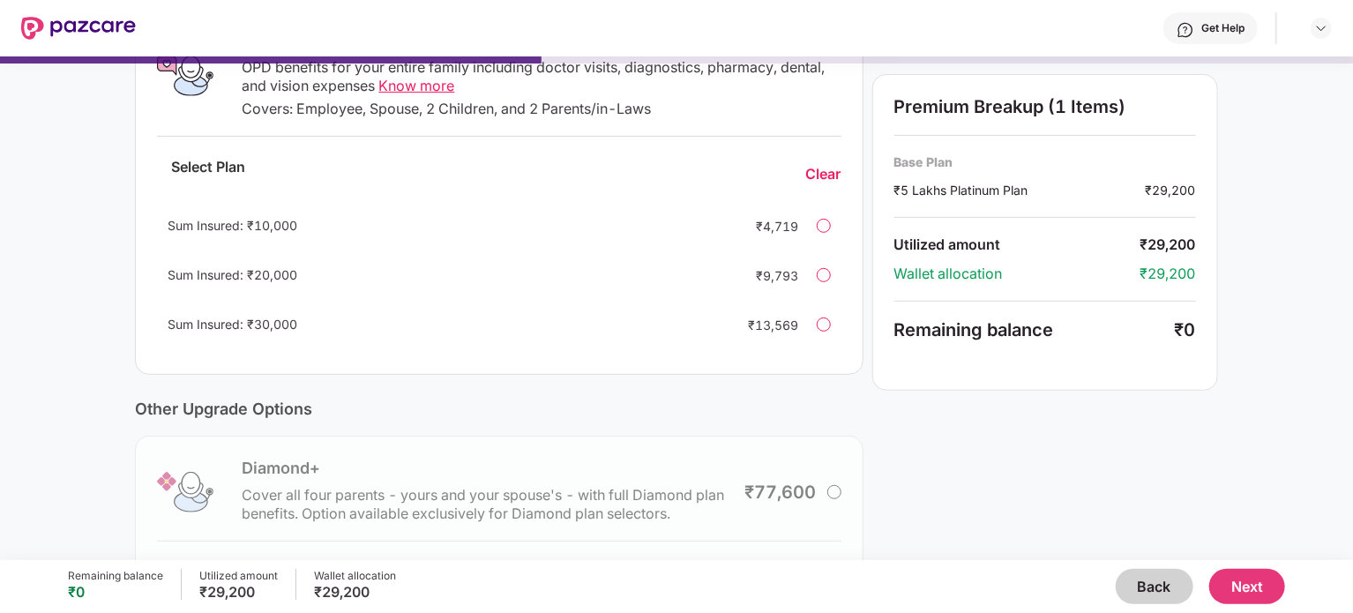
scroll to position [467, 0]
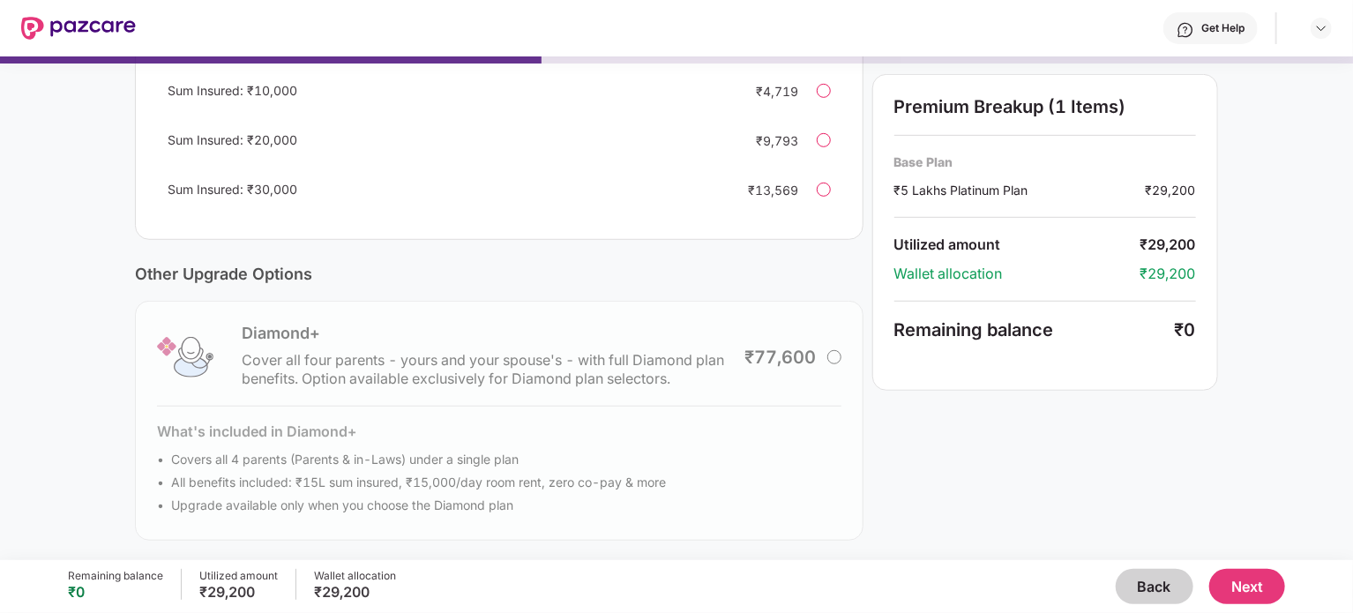
click at [1238, 580] on button "Next" at bounding box center [1247, 586] width 76 height 35
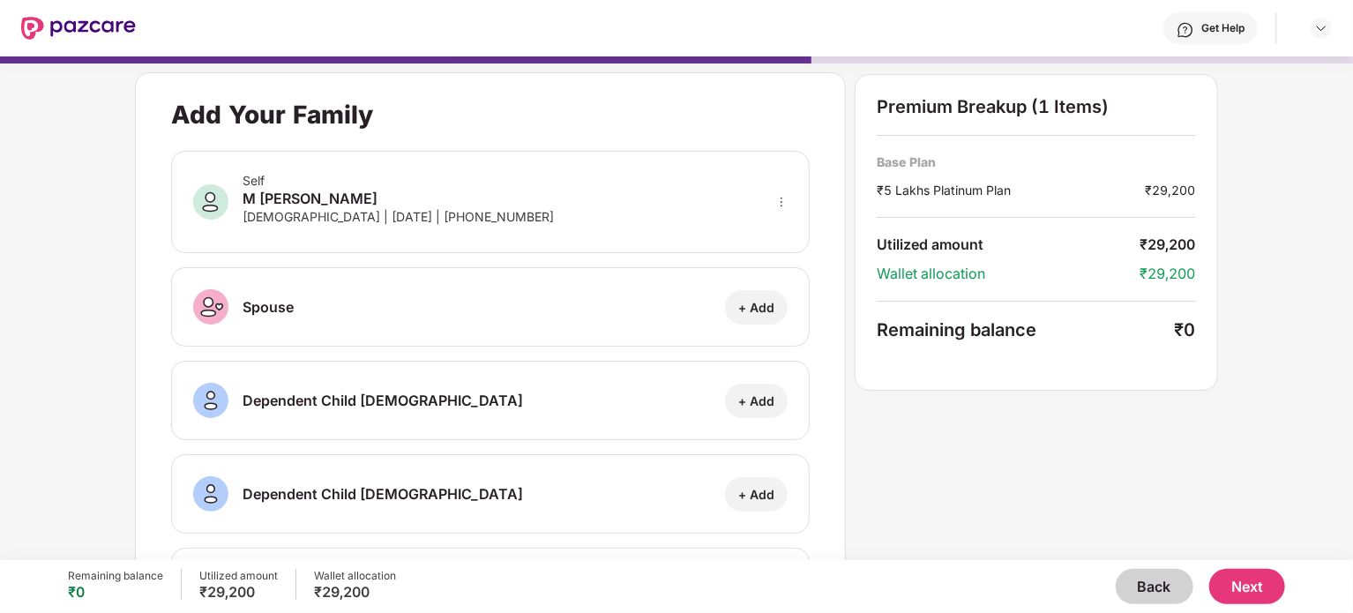
scroll to position [300, 0]
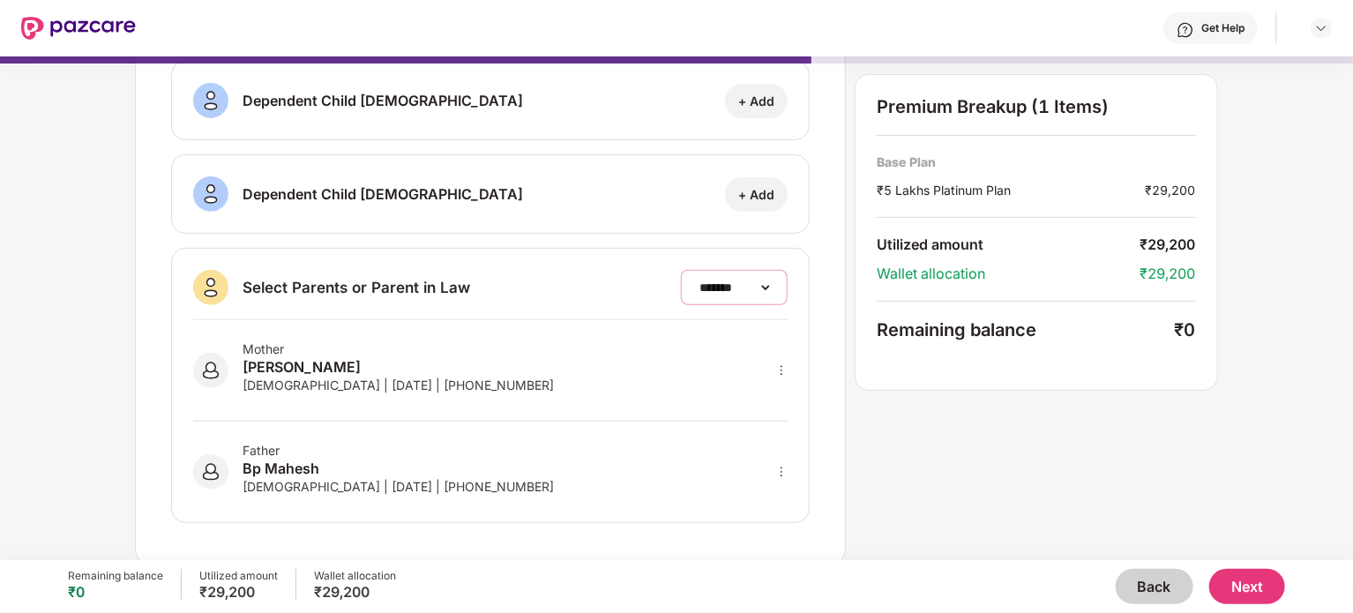
click at [759, 281] on select "**********" at bounding box center [734, 287] width 77 height 14
click at [1066, 479] on div "**********" at bounding box center [676, 168] width 1082 height 792
click at [1267, 579] on button "Next" at bounding box center [1247, 586] width 76 height 35
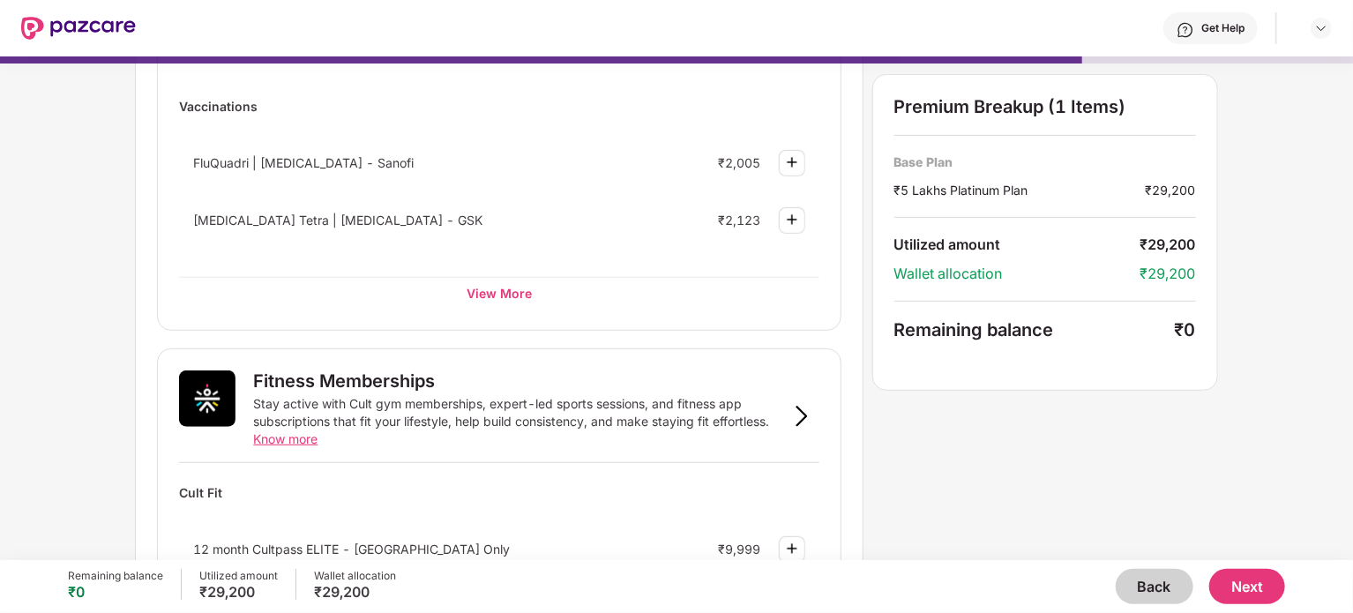
scroll to position [1103, 0]
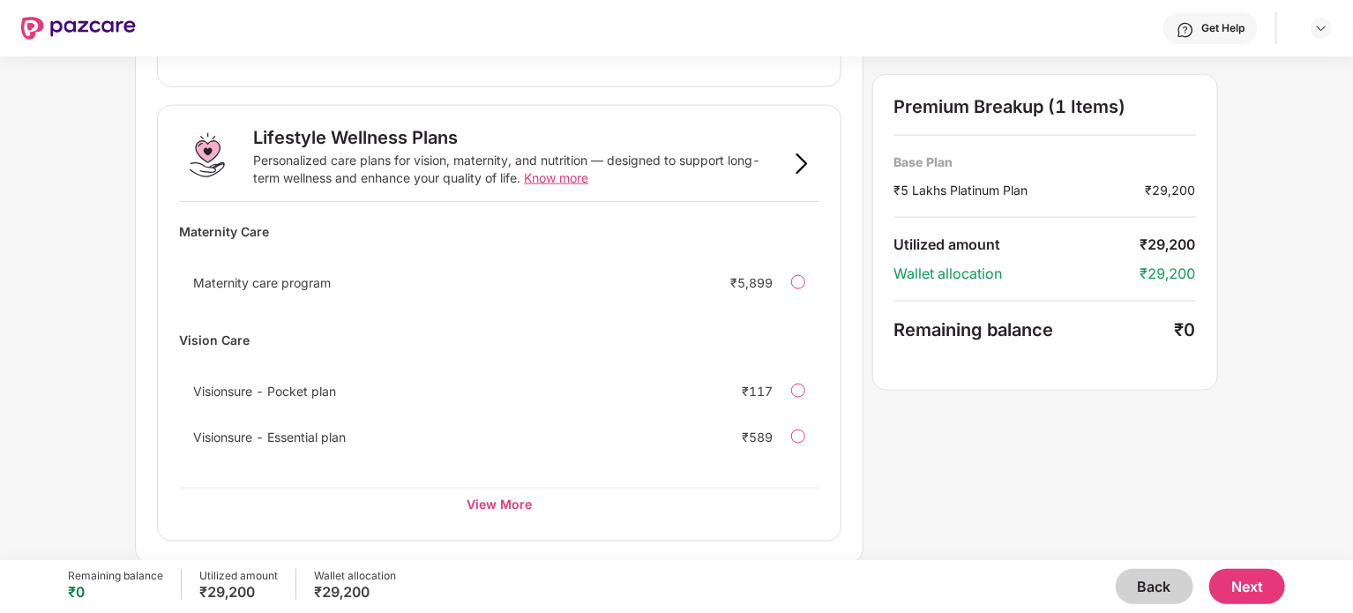
click at [1255, 575] on button "Next" at bounding box center [1247, 586] width 76 height 35
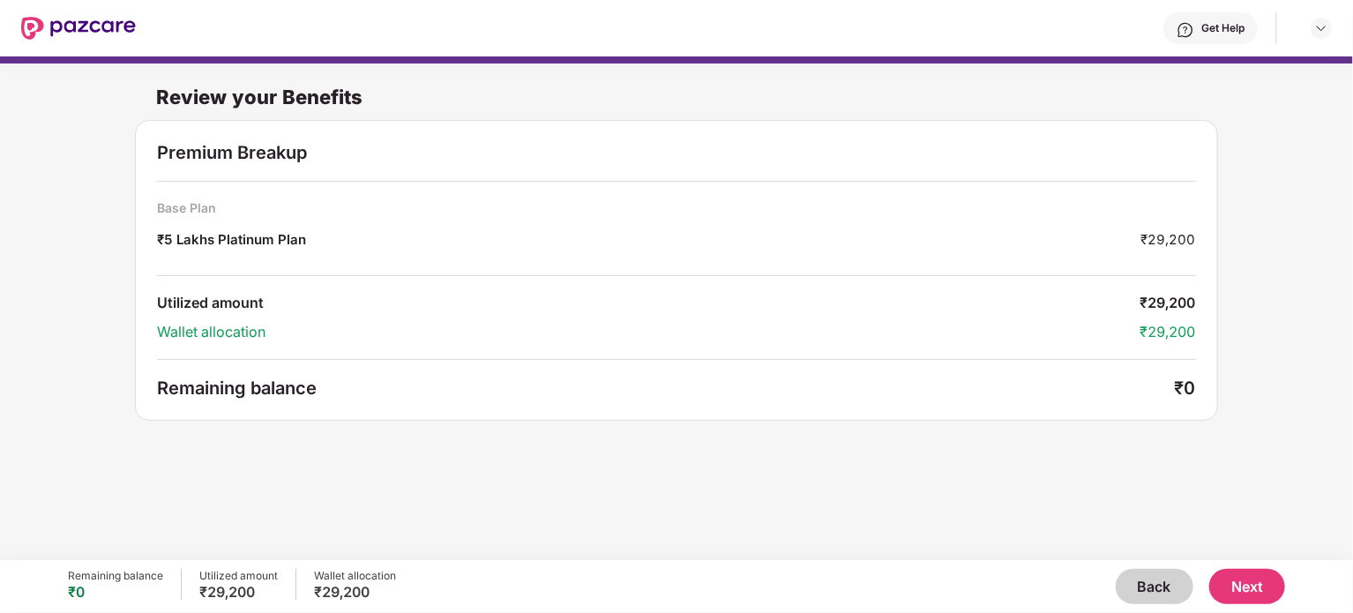
click at [1243, 592] on button "Next" at bounding box center [1247, 586] width 76 height 35
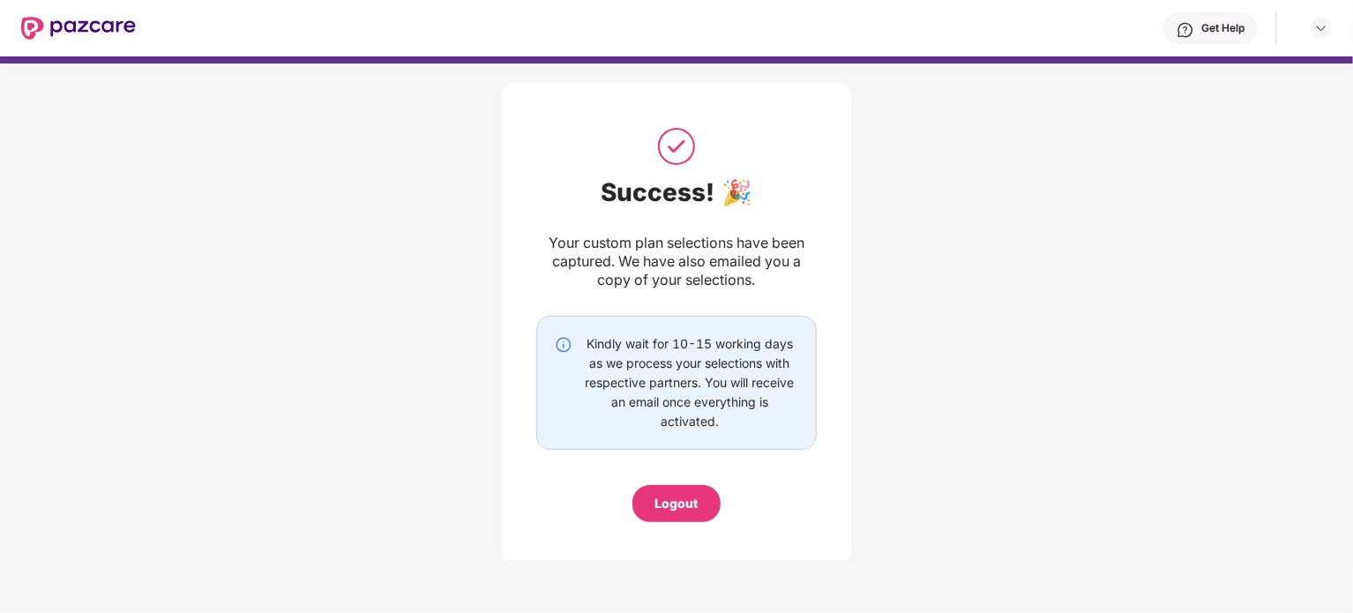
click at [673, 512] on div "Logout" at bounding box center [676, 503] width 43 height 19
